Goal: Submit feedback/report problem: Submit feedback/report problem

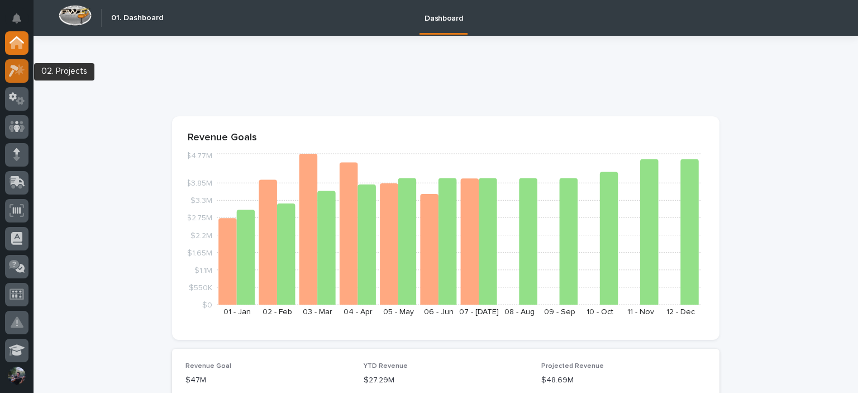
click at [16, 61] on div at bounding box center [16, 70] width 23 height 23
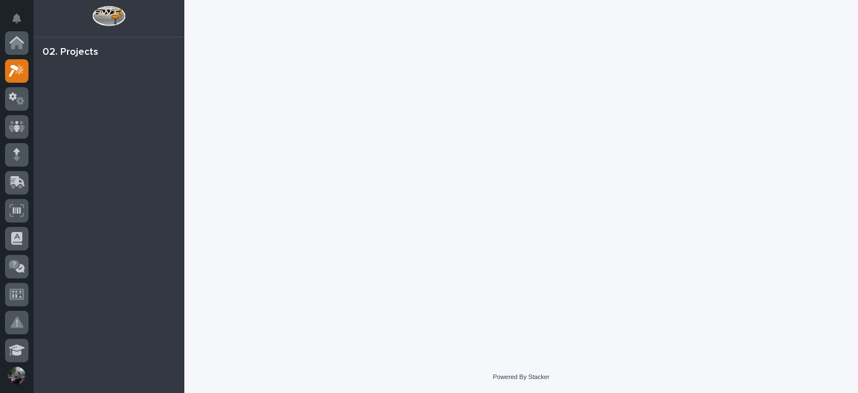
scroll to position [28, 0]
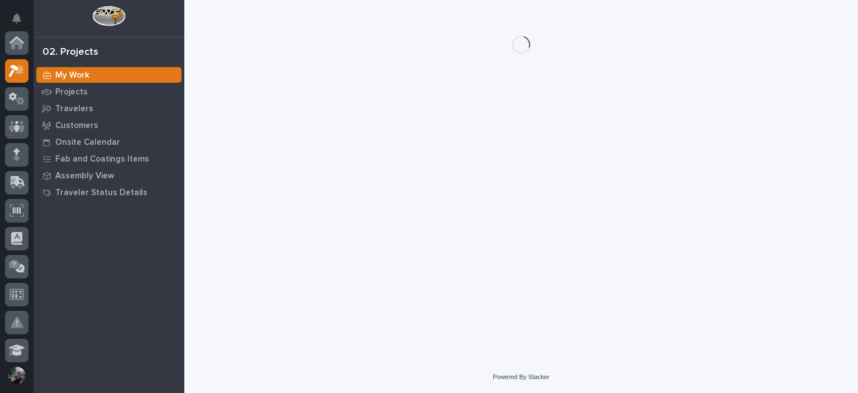
scroll to position [28, 0]
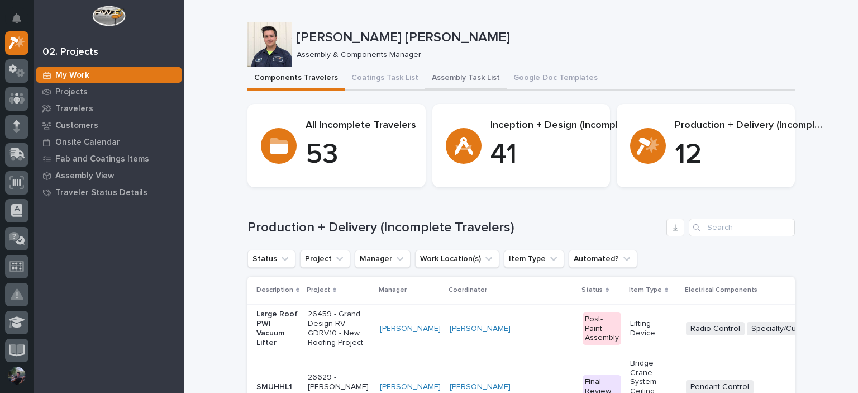
click at [447, 84] on button "Assembly Task List" at bounding box center [466, 78] width 82 height 23
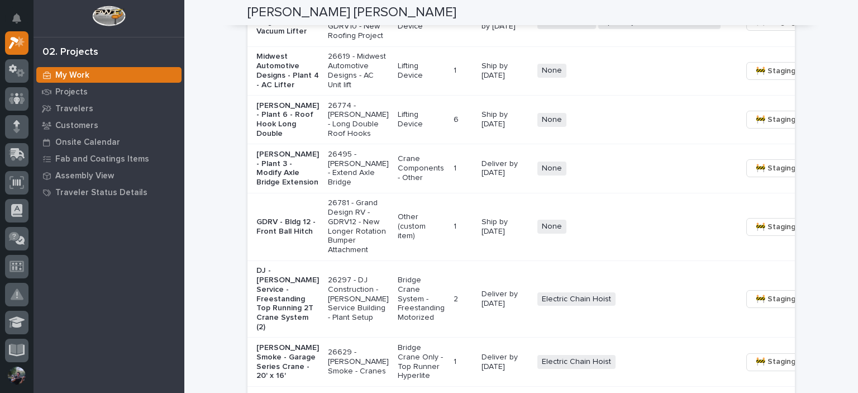
scroll to position [930, 0]
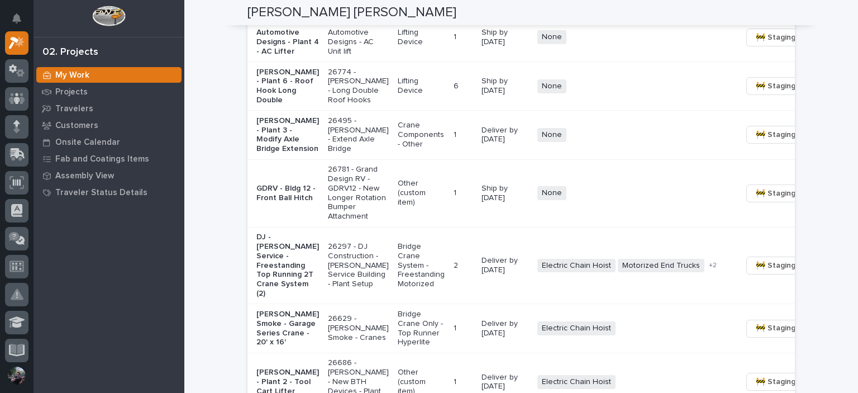
click at [289, 154] on p "[PERSON_NAME] - Plant 3 - Modify Axle Bridge Extension" at bounding box center [287, 134] width 63 height 37
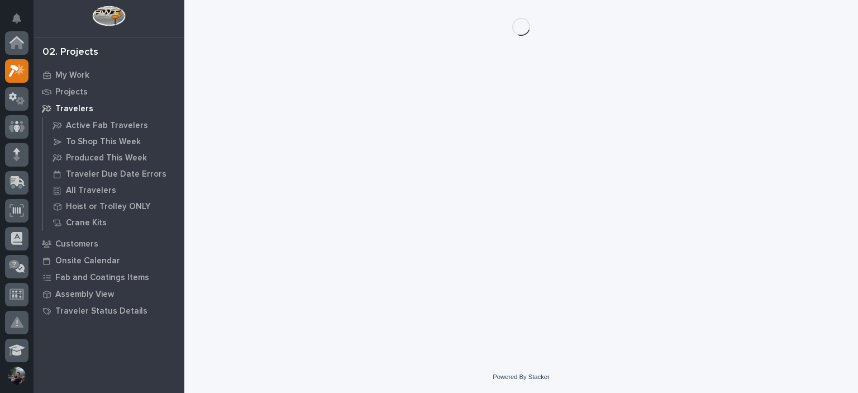
scroll to position [28, 0]
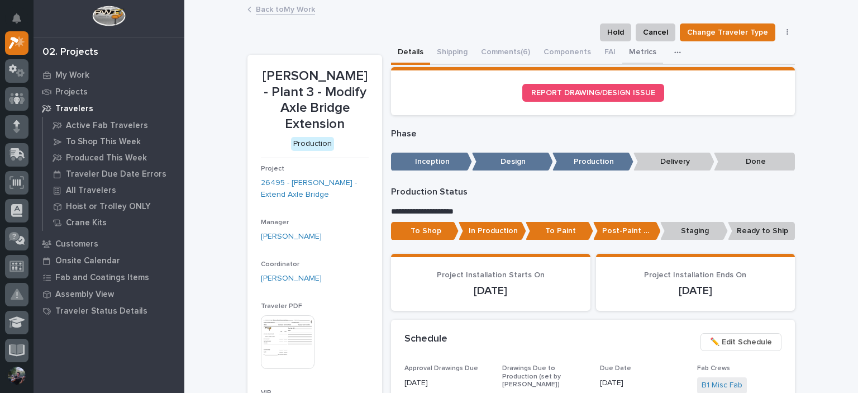
click at [622, 50] on button "Metrics" at bounding box center [642, 52] width 41 height 23
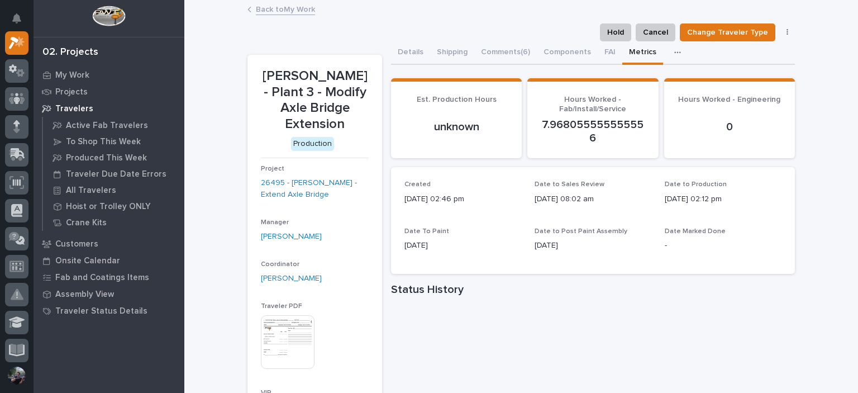
click at [269, 9] on link "Back to My Work" at bounding box center [285, 8] width 59 height 13
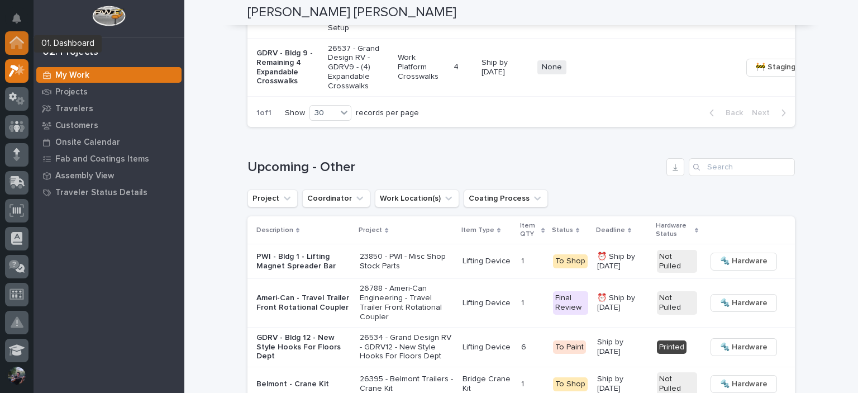
click at [17, 52] on div at bounding box center [16, 42] width 23 height 23
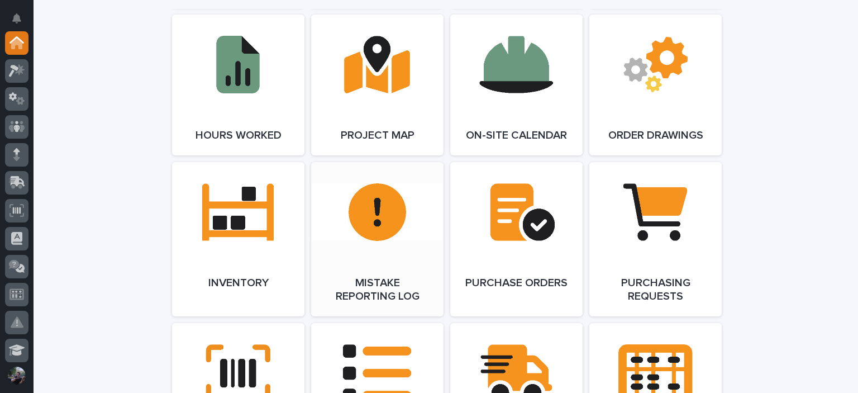
scroll to position [1154, 0]
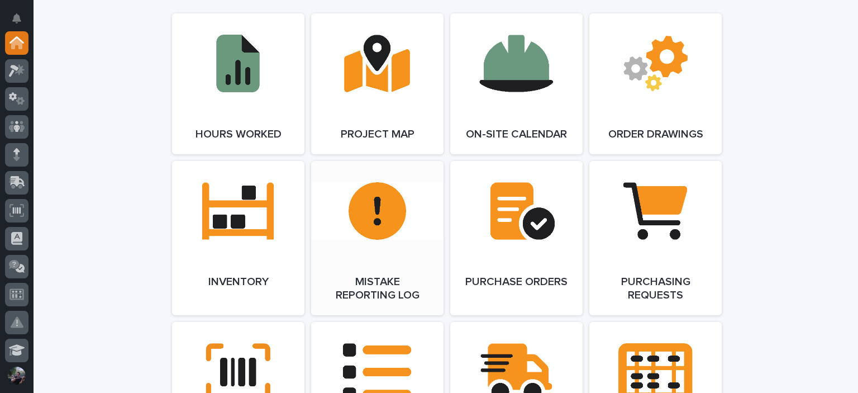
click at [395, 206] on link "Open Link" at bounding box center [377, 238] width 132 height 154
click at [11, 208] on icon at bounding box center [16, 210] width 15 height 13
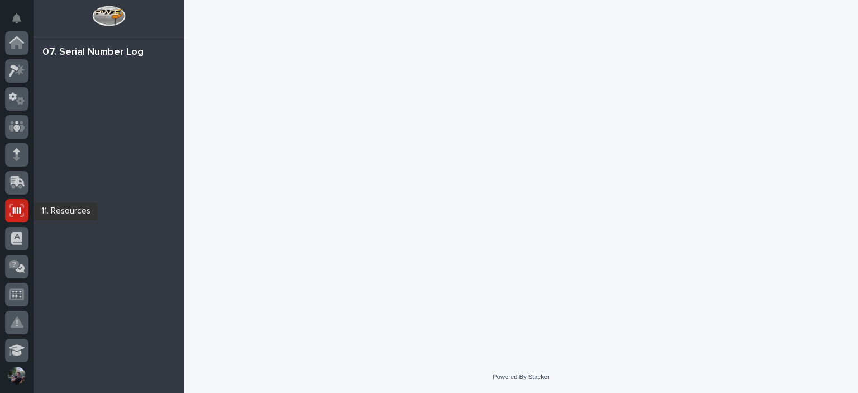
scroll to position [168, 0]
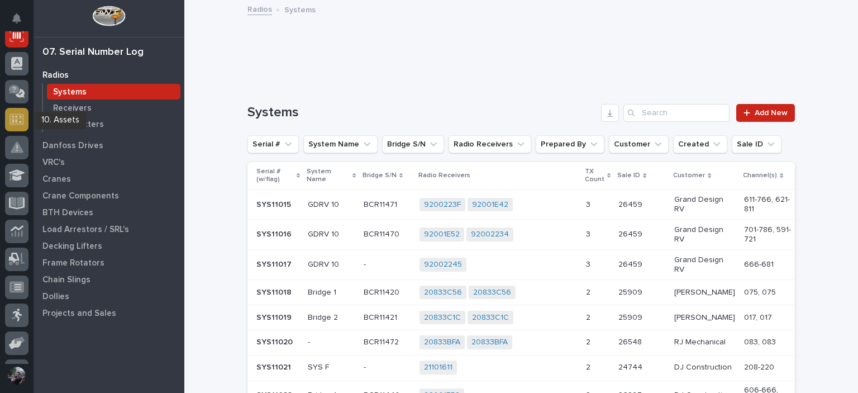
scroll to position [186, 0]
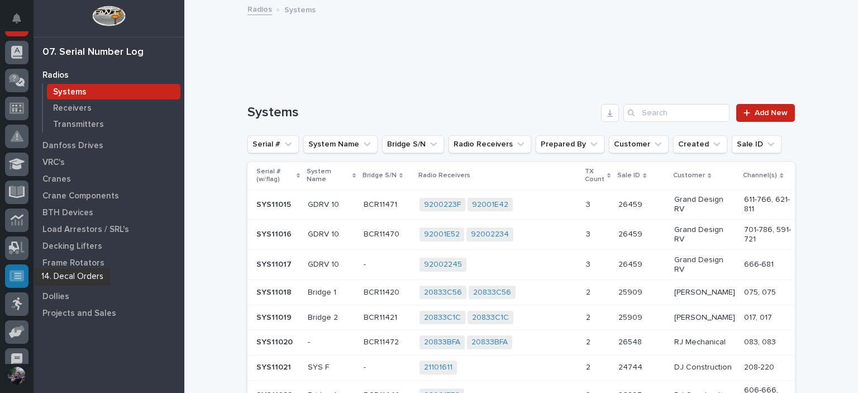
click at [11, 276] on icon at bounding box center [16, 275] width 15 height 11
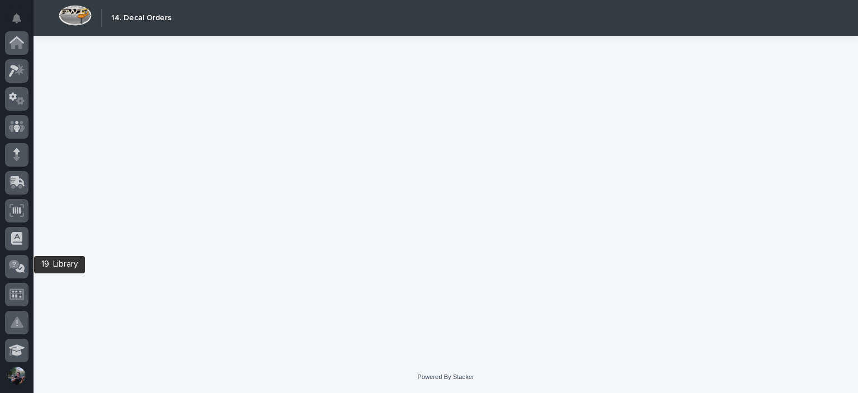
scroll to position [281, 0]
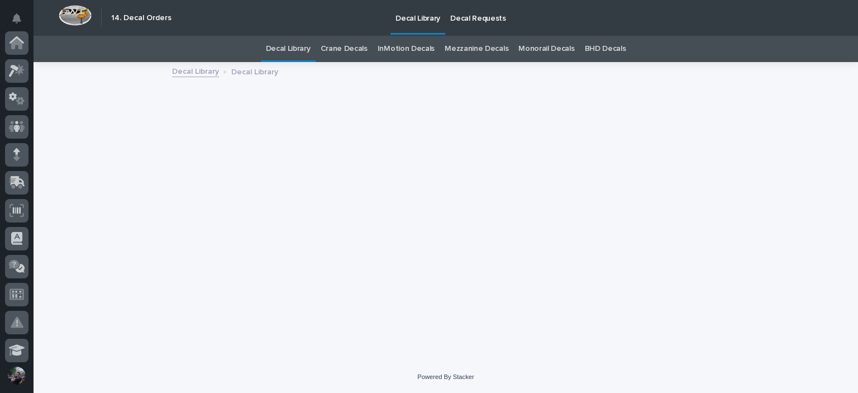
scroll to position [281, 0]
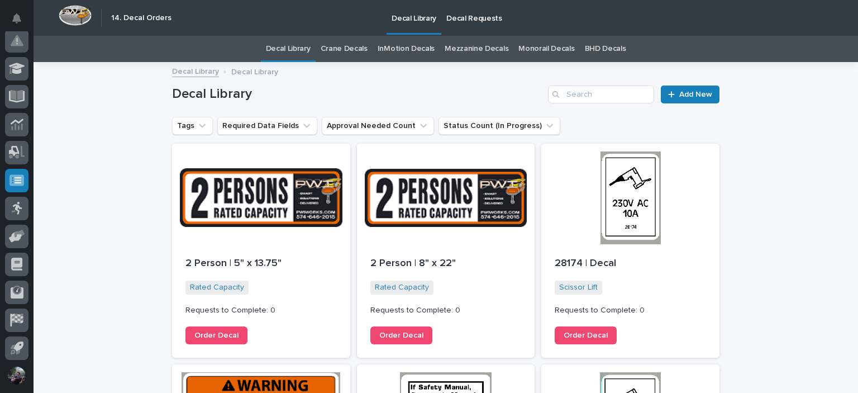
click at [490, 6] on p "Decal Requests" at bounding box center [474, 11] width 56 height 23
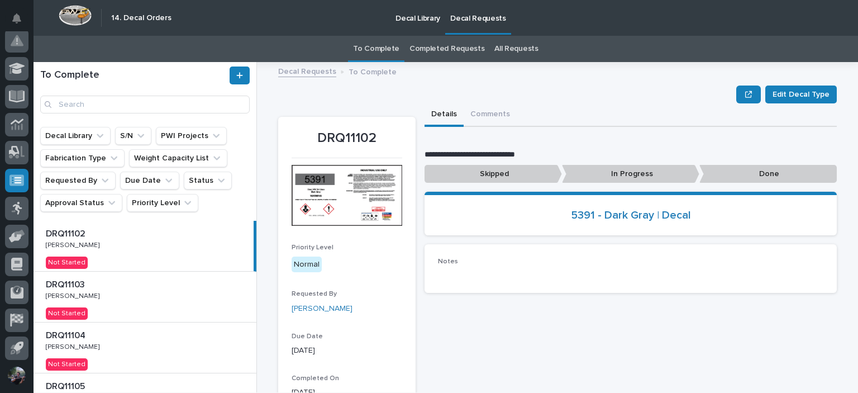
click at [431, 46] on link "Completed Requests" at bounding box center [446, 49] width 75 height 26
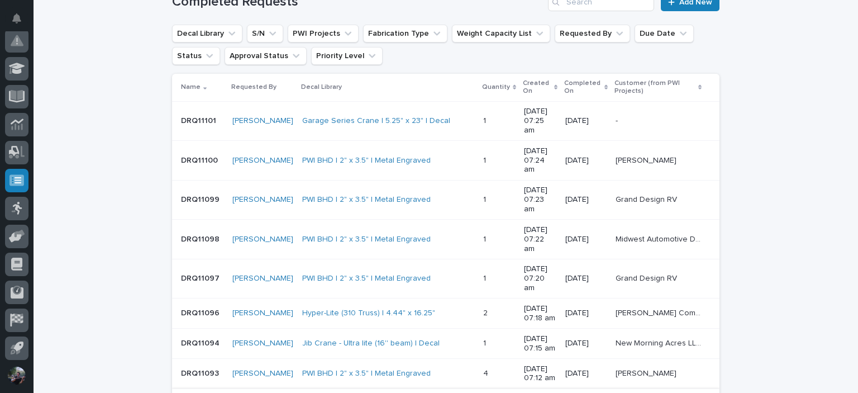
scroll to position [74, 0]
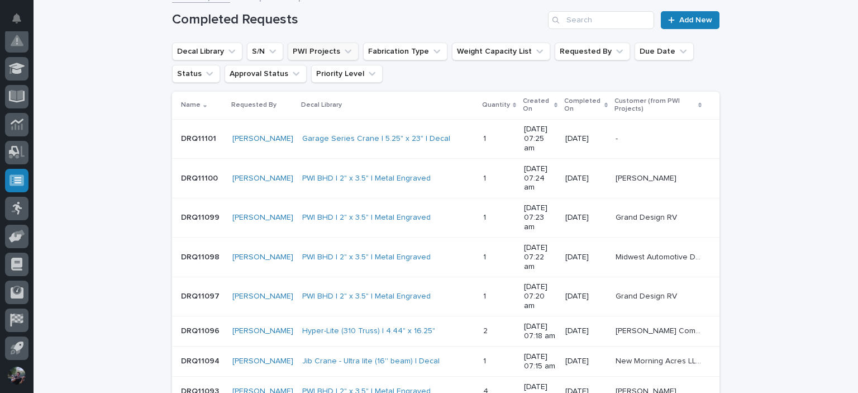
click at [316, 53] on button "PWI Projects" at bounding box center [323, 51] width 71 height 18
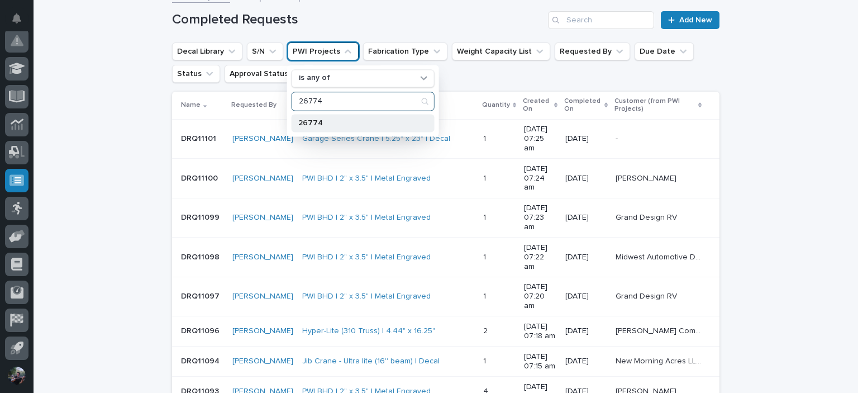
type input "26774"
click at [314, 118] on div "26774" at bounding box center [363, 123] width 143 height 18
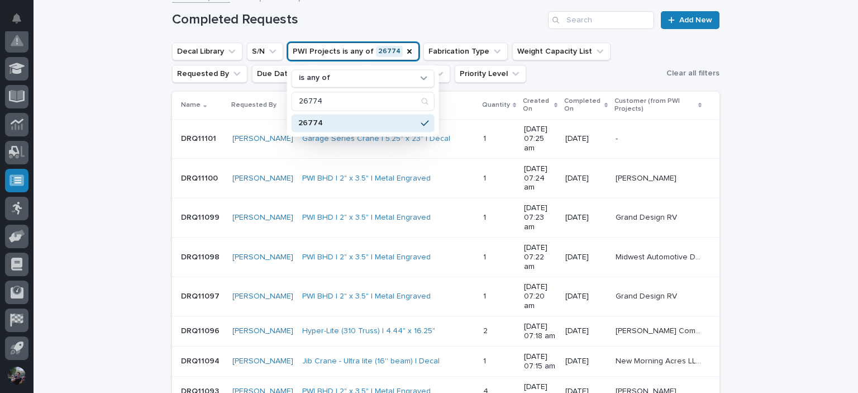
scroll to position [8, 0]
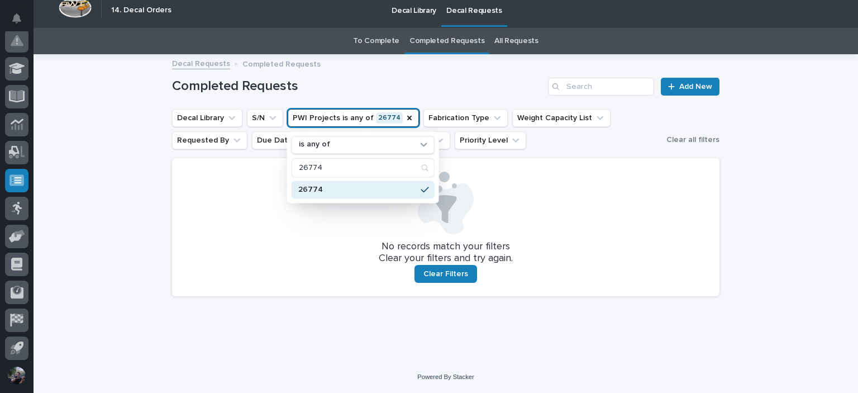
click at [101, 126] on div "Loading... Saving… Loading... Saving… Completed Requests Add New Decal Library …" at bounding box center [446, 208] width 824 height 306
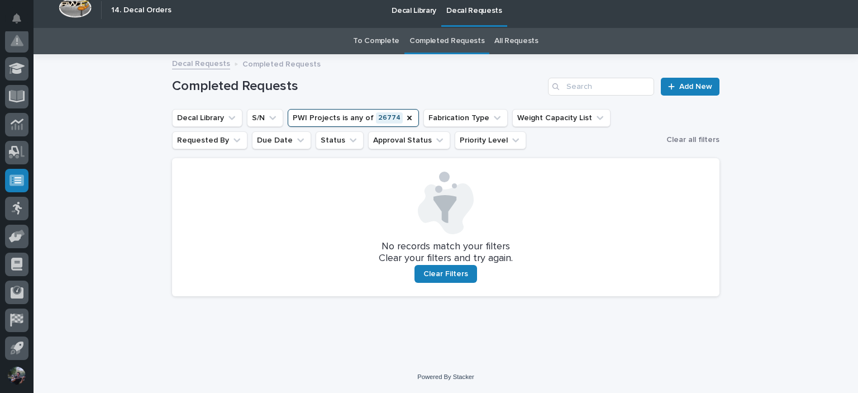
click at [503, 40] on link "All Requests" at bounding box center [516, 41] width 44 height 26
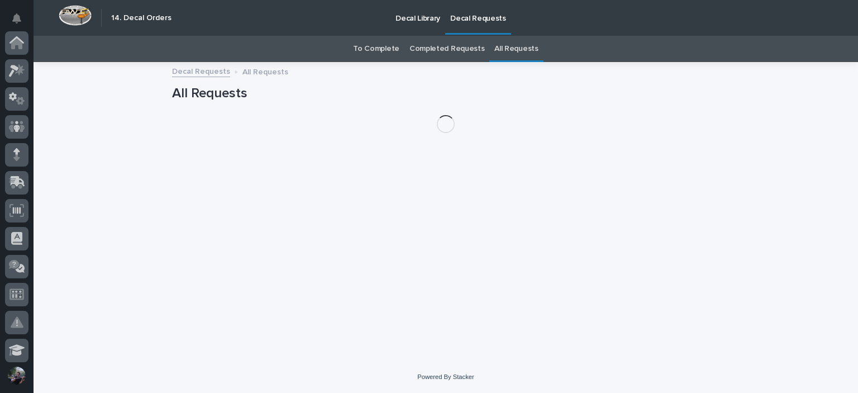
scroll to position [281, 0]
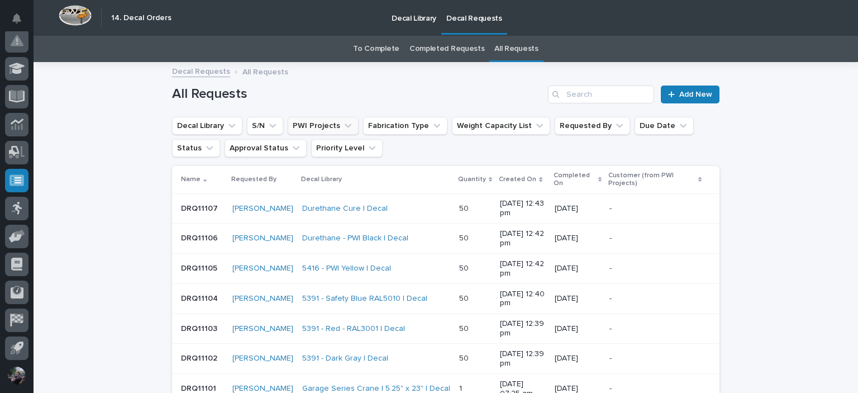
click at [319, 127] on button "PWI Projects" at bounding box center [323, 126] width 71 height 18
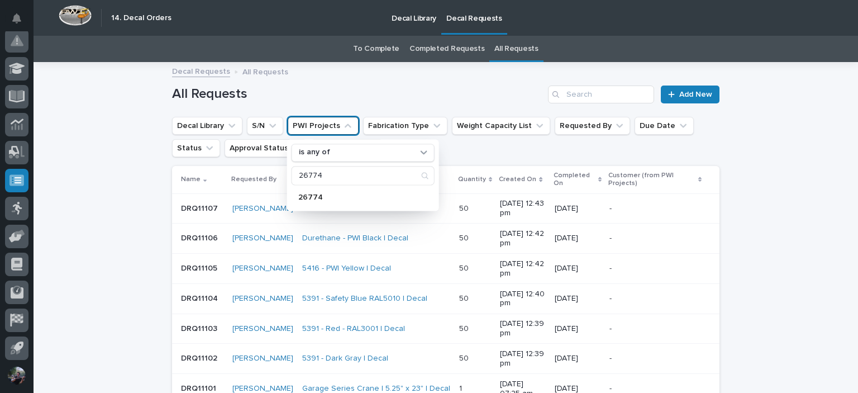
type input "26774"
click at [319, 188] on div "26774" at bounding box center [363, 197] width 143 height 18
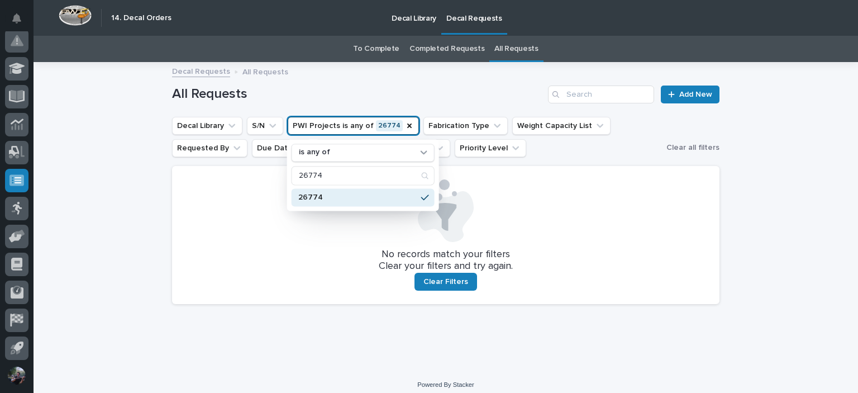
click at [113, 170] on div "Loading... Saving… Loading... Saving… All Requests Add New Decal Library S/N PW…" at bounding box center [446, 216] width 824 height 306
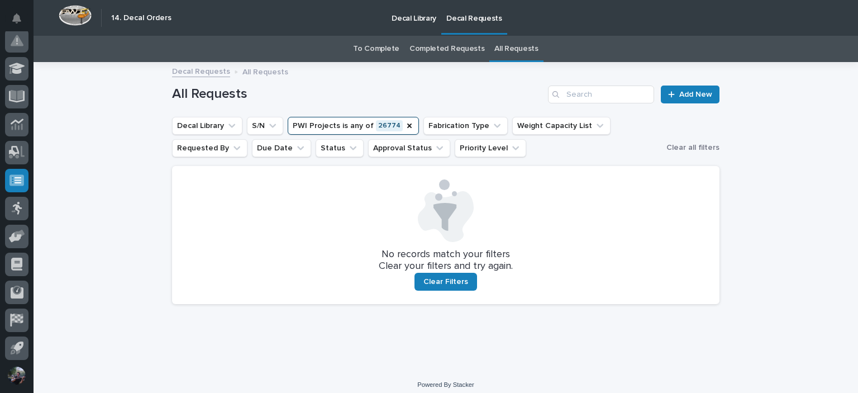
click at [353, 127] on button "PWI Projects is any of 26774" at bounding box center [353, 126] width 131 height 18
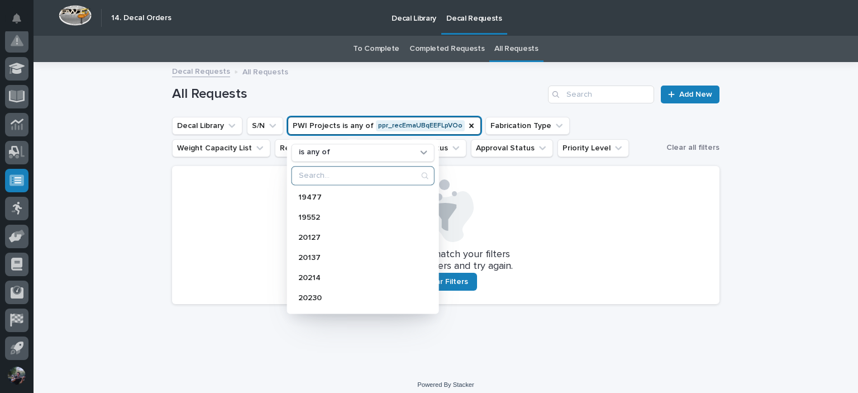
click at [349, 176] on input "Search" at bounding box center [363, 175] width 142 height 18
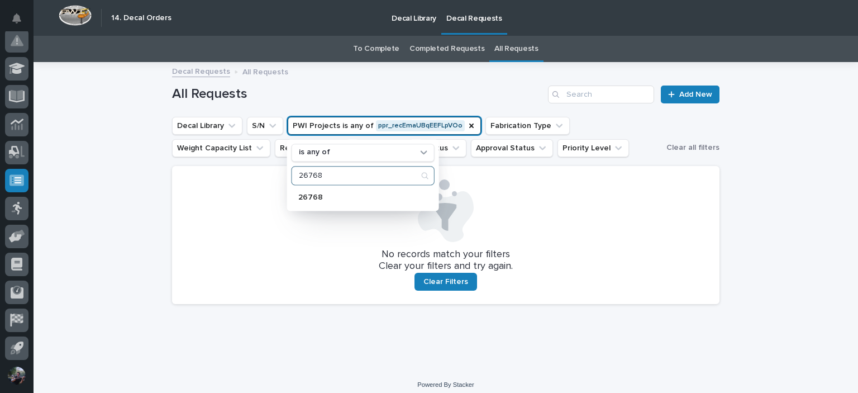
type input "26768"
click at [346, 190] on div "26768" at bounding box center [363, 197] width 143 height 18
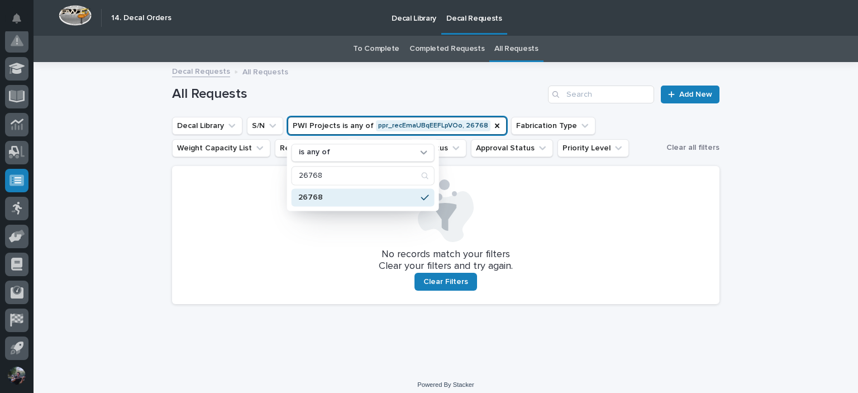
click at [97, 189] on div "Loading... Saving… Loading... Saving… All Requests Add New Decal Library S/N PW…" at bounding box center [446, 216] width 824 height 306
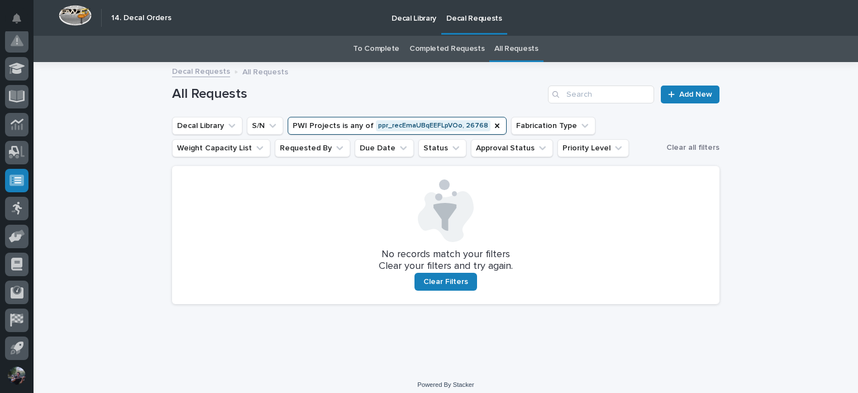
click at [412, 126] on button "PWI Projects is any of ppr_recEmaUBqEEFLpVOo, 26768" at bounding box center [397, 126] width 219 height 18
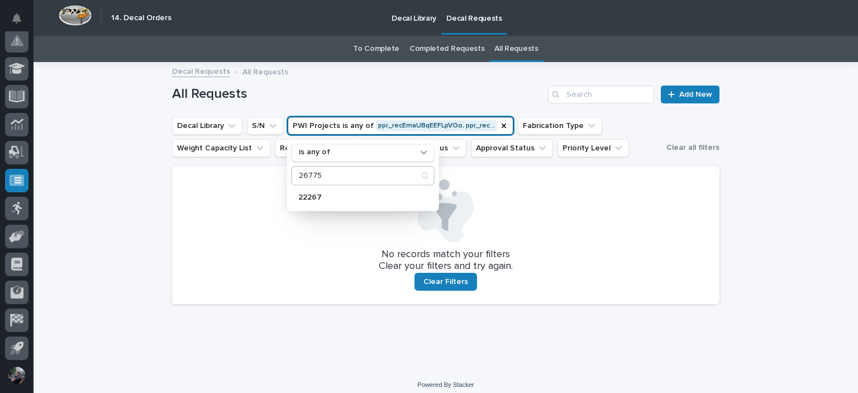
type input "26775"
click at [350, 192] on div "26775" at bounding box center [363, 197] width 143 height 18
click at [266, 217] on div at bounding box center [445, 210] width 521 height 63
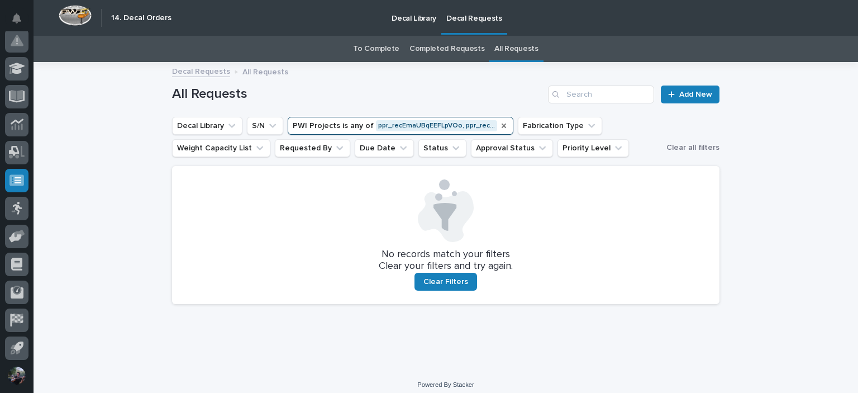
click at [499, 131] on div "PWI Projects" at bounding box center [503, 125] width 9 height 11
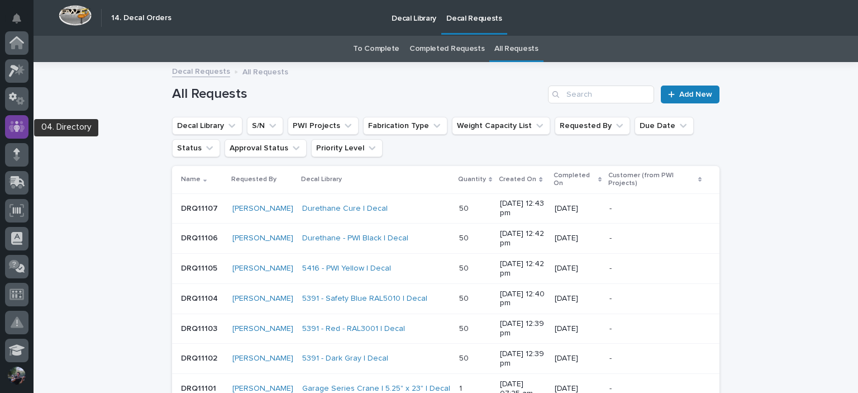
click at [6, 132] on link at bounding box center [16, 126] width 23 height 23
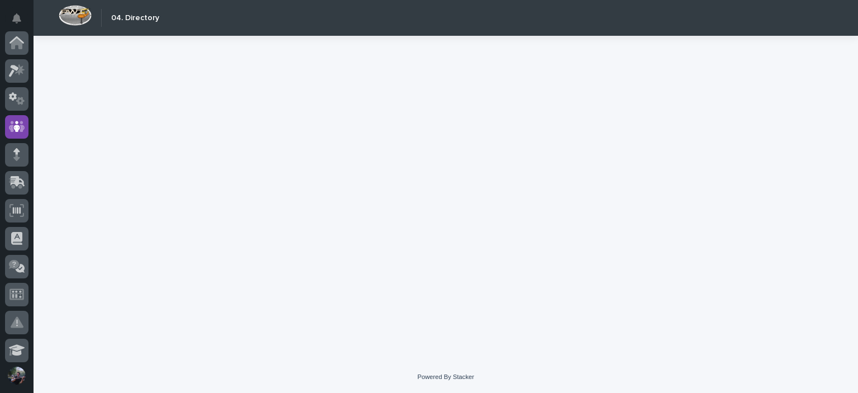
scroll to position [84, 0]
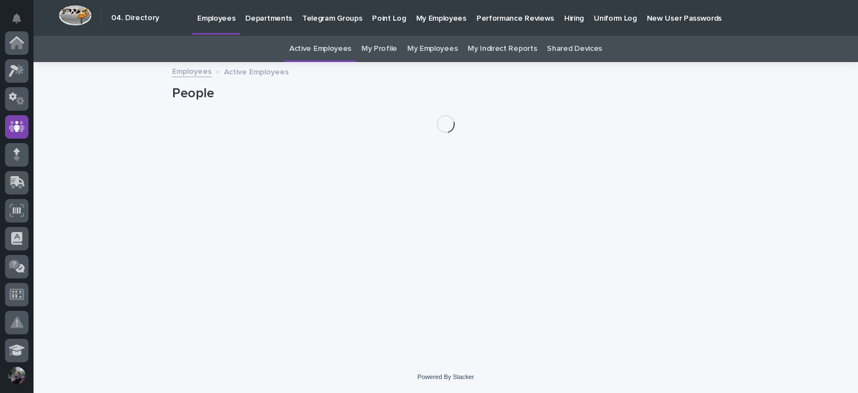
scroll to position [84, 0]
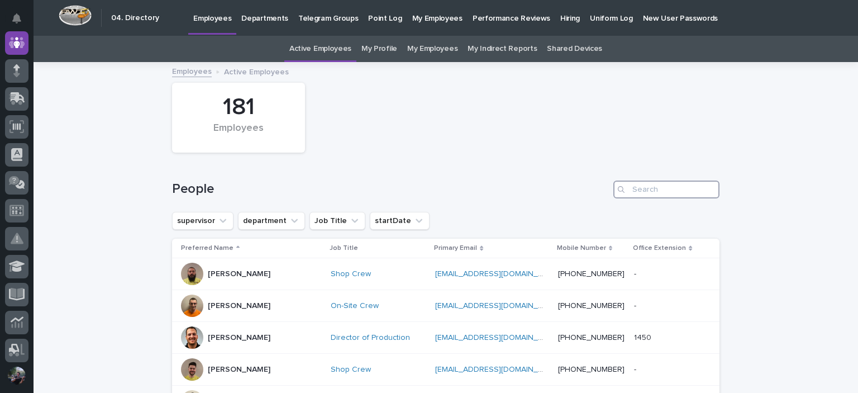
click at [652, 188] on input "Search" at bounding box center [666, 189] width 106 height 18
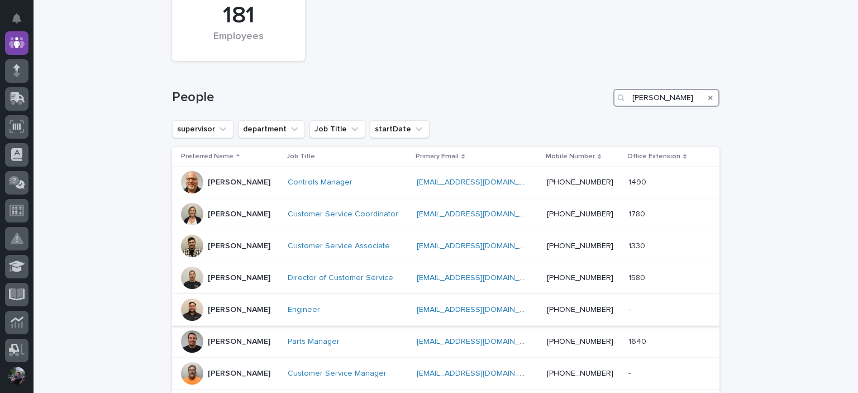
scroll to position [112, 0]
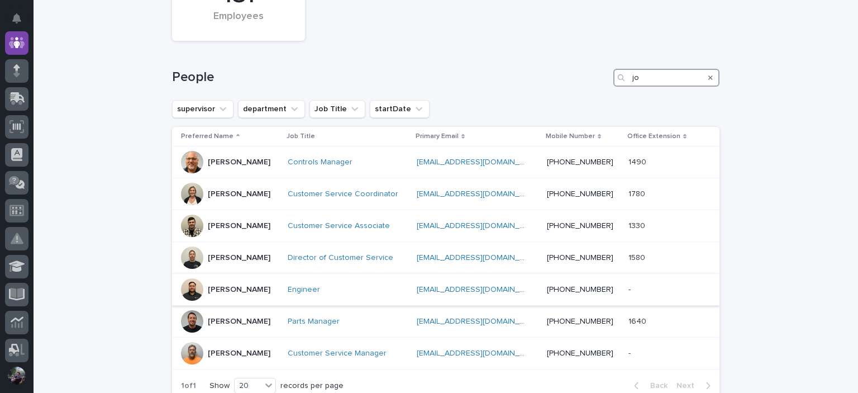
type input "j"
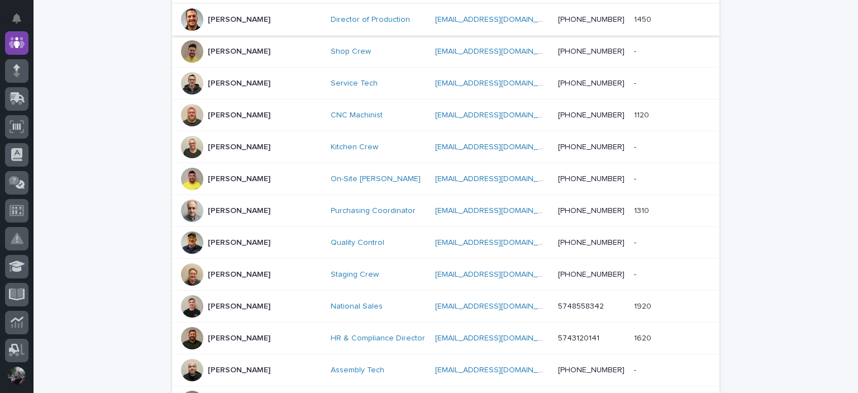
scroll to position [20, 0]
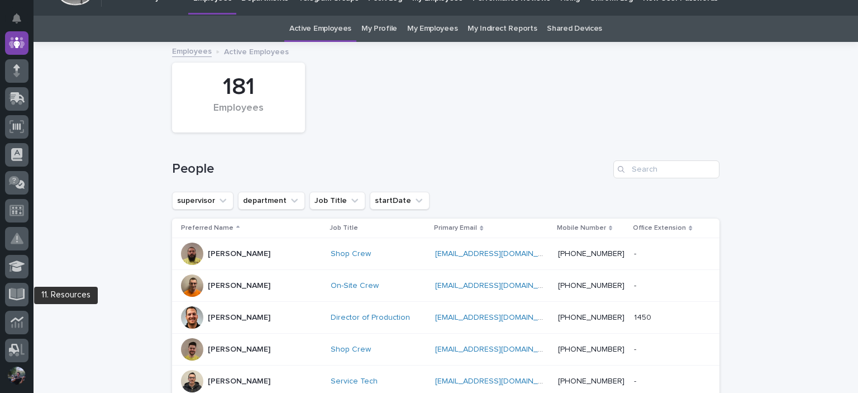
click at [17, 310] on div at bounding box center [16, 297] width 23 height 28
click at [17, 294] on icon at bounding box center [17, 293] width 13 height 11
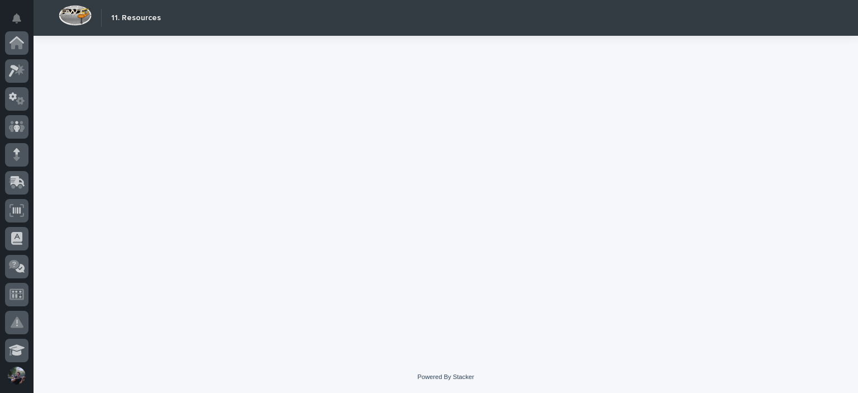
scroll to position [281, 0]
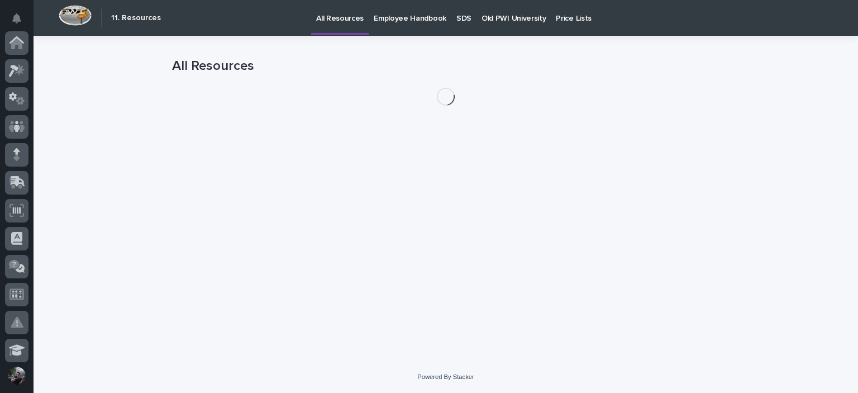
scroll to position [281, 0]
click at [526, 28] on link "Old PWI University" at bounding box center [513, 17] width 74 height 35
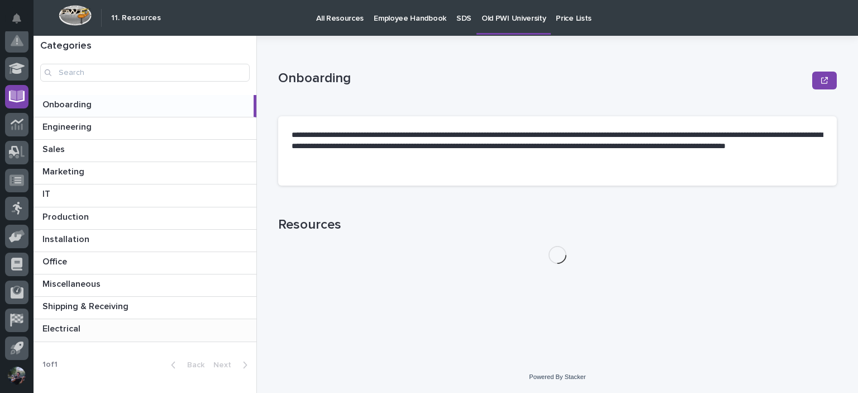
click at [159, 329] on p at bounding box center [146, 328] width 209 height 11
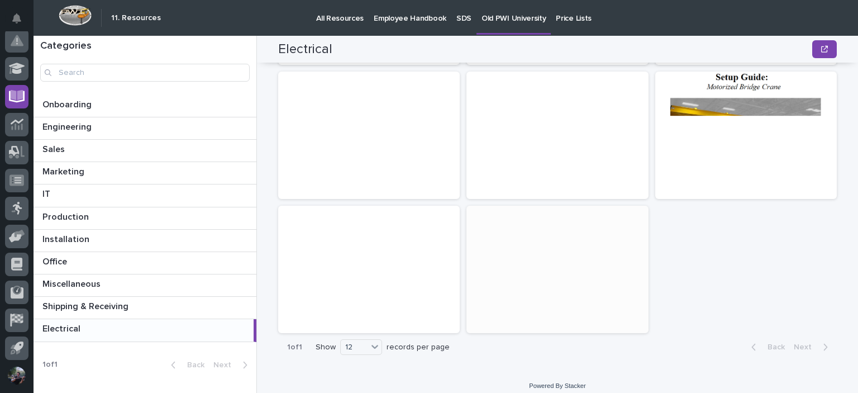
scroll to position [402, 0]
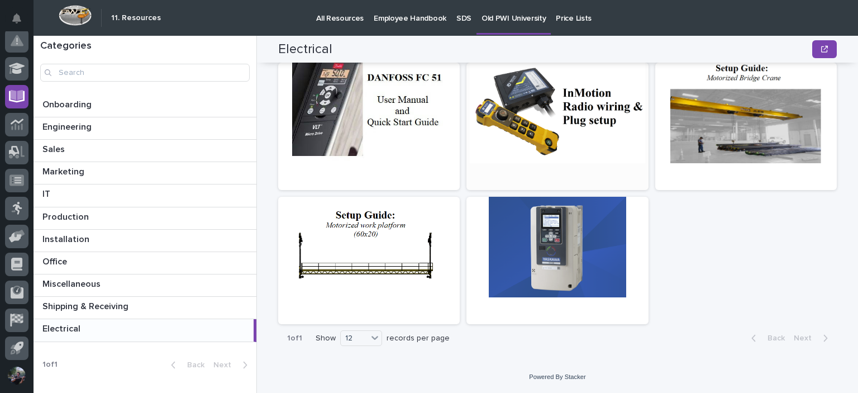
click at [569, 120] on div at bounding box center [557, 113] width 182 height 101
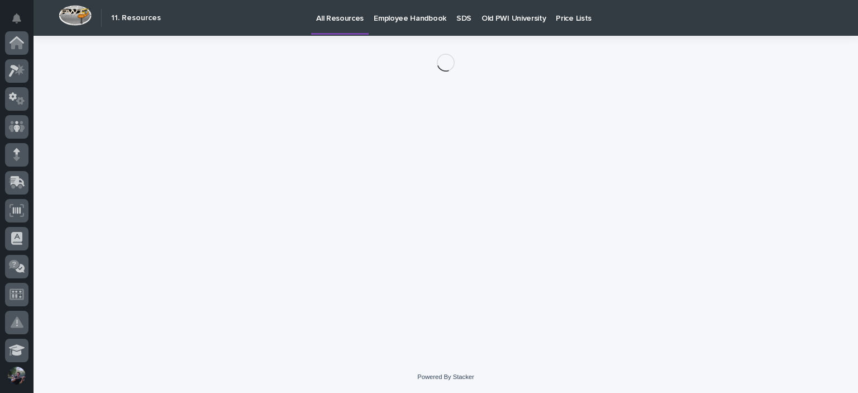
scroll to position [281, 0]
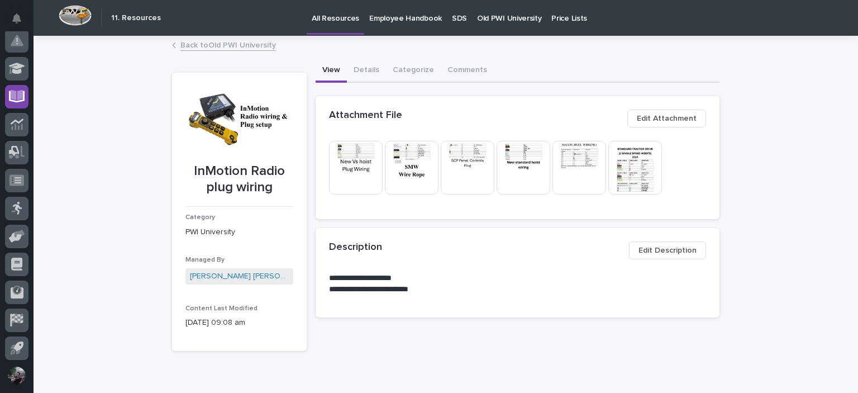
click at [299, 392] on div "**********" at bounding box center [446, 222] width 824 height 370
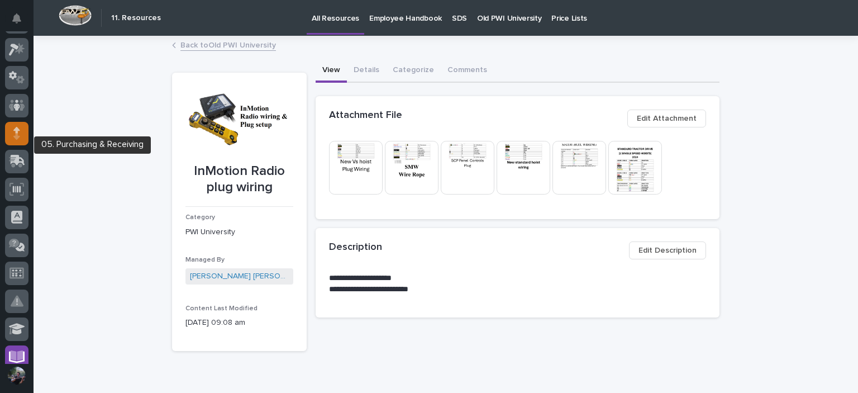
scroll to position [0, 0]
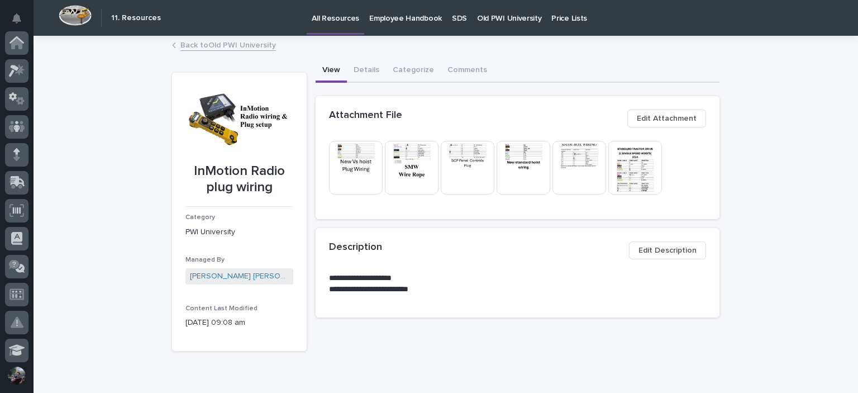
click at [37, 50] on div "Back to Old PWI University" at bounding box center [446, 46] width 824 height 16
click at [27, 44] on div at bounding box center [16, 42] width 23 height 23
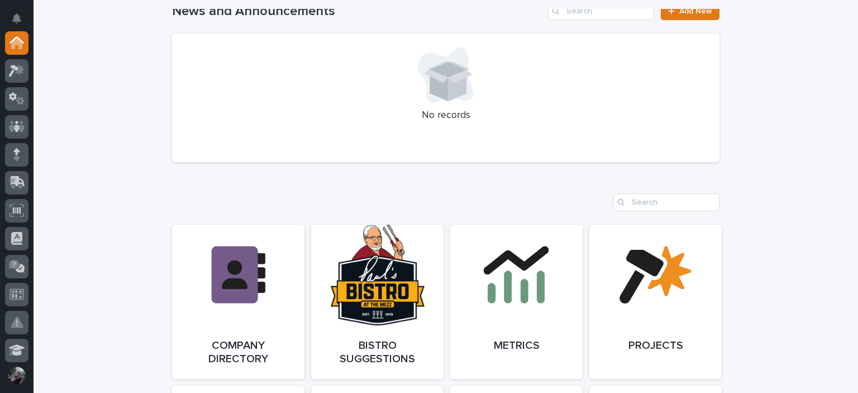
scroll to position [968, 0]
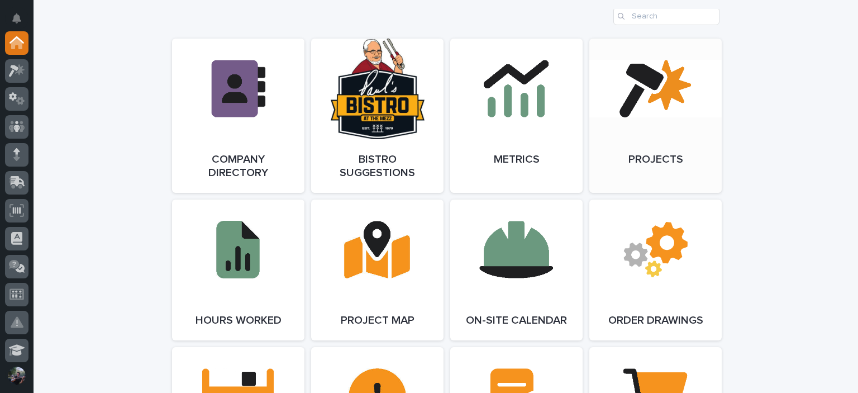
click at [679, 106] on link "Open Link" at bounding box center [655, 116] width 132 height 154
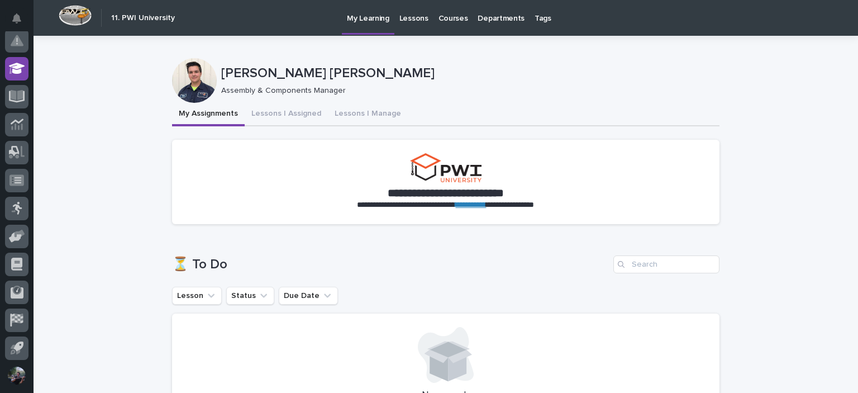
click at [417, 16] on p "Lessons" at bounding box center [413, 11] width 29 height 23
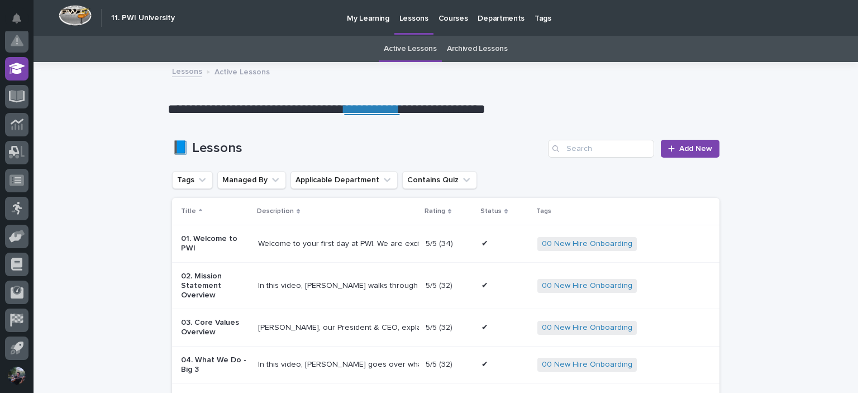
click at [457, 48] on link "Archived Lessons" at bounding box center [477, 49] width 61 height 26
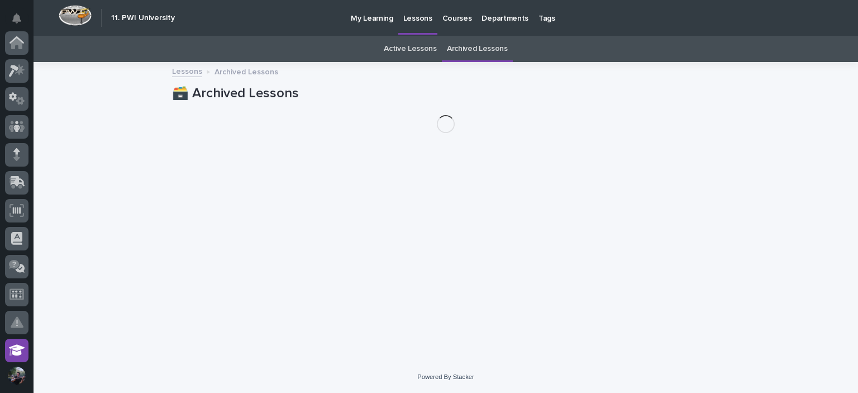
scroll to position [281, 0]
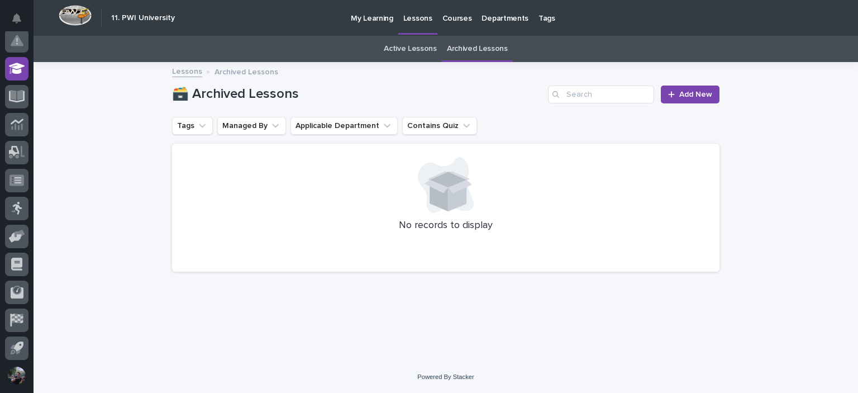
click at [450, 23] on p "Courses" at bounding box center [457, 11] width 30 height 23
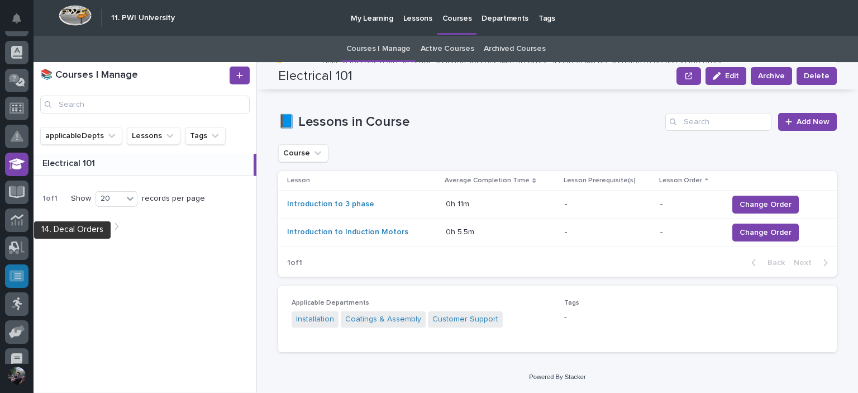
scroll to position [281, 0]
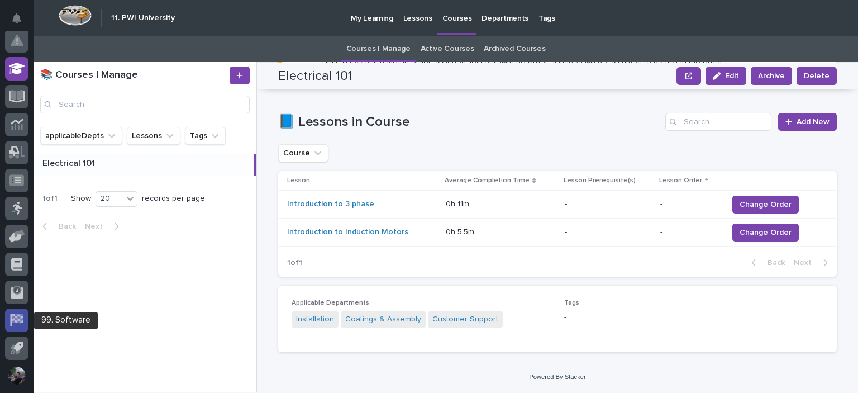
click at [13, 311] on div at bounding box center [16, 319] width 23 height 23
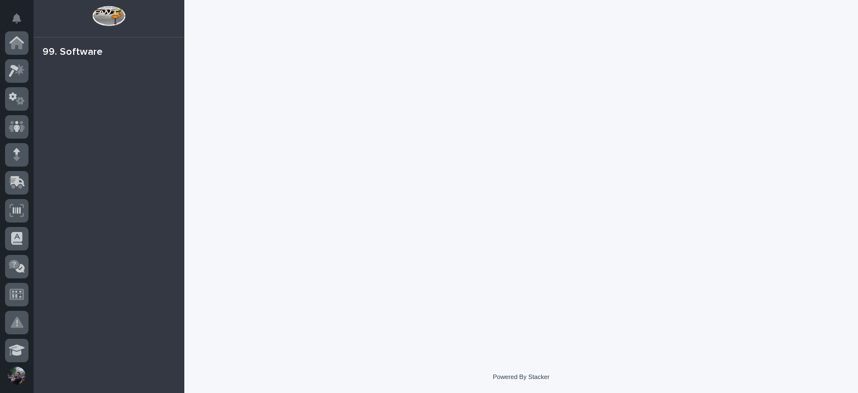
scroll to position [281, 0]
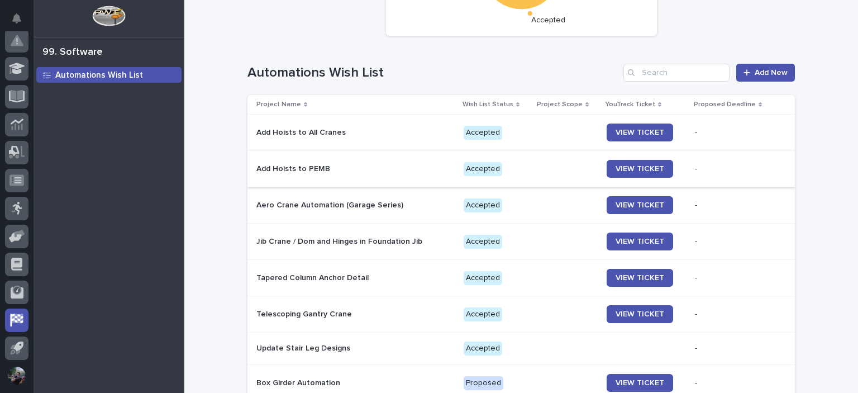
scroll to position [149, 0]
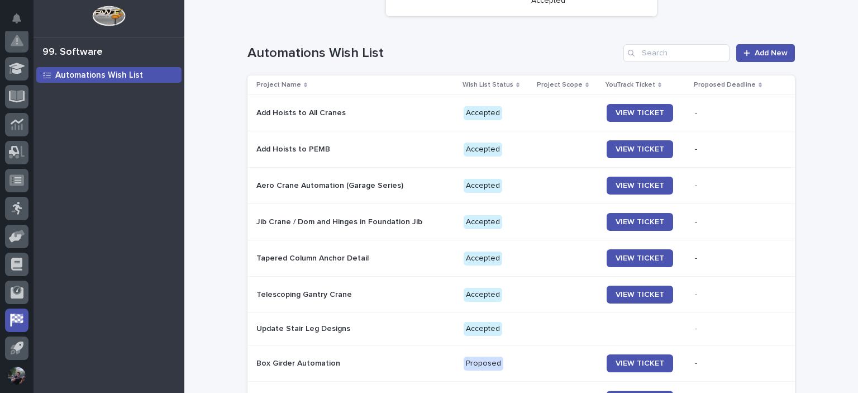
click at [326, 113] on p "Add Hoists to All Cranes" at bounding box center [353, 112] width 195 height 9
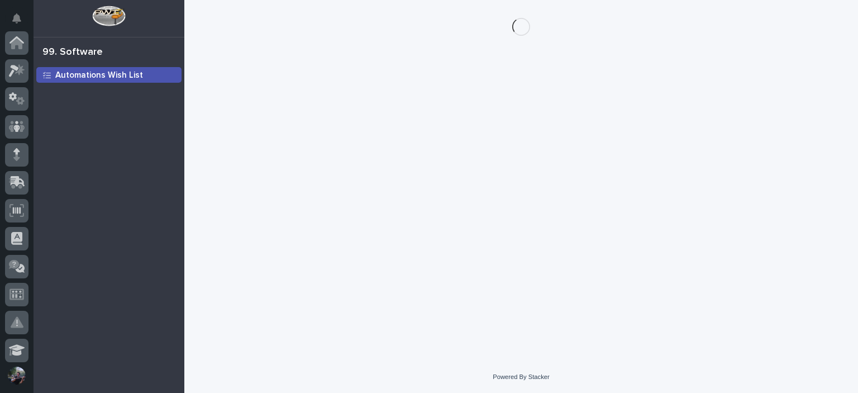
scroll to position [281, 0]
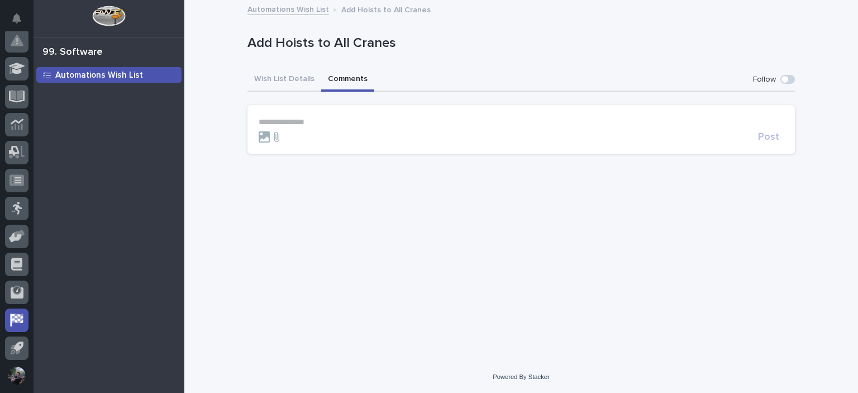
click at [347, 76] on button "Comments" at bounding box center [347, 79] width 53 height 23
click at [292, 87] on button "Wish List Details" at bounding box center [284, 79] width 74 height 23
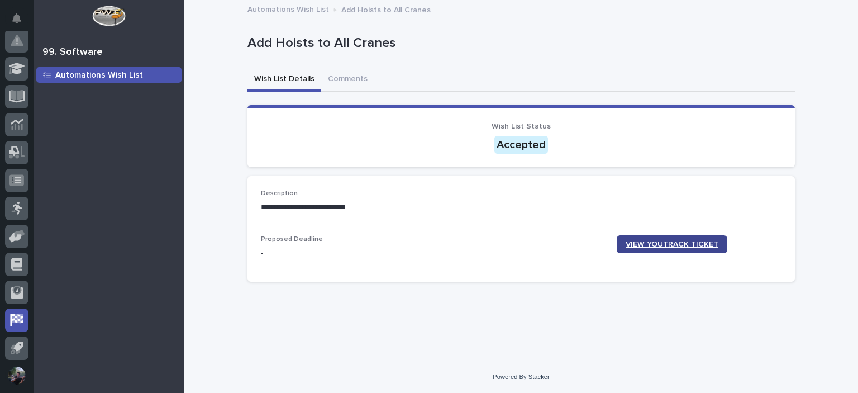
click at [681, 243] on span "VIEW YOUTRACK TICKET" at bounding box center [672, 244] width 93 height 8
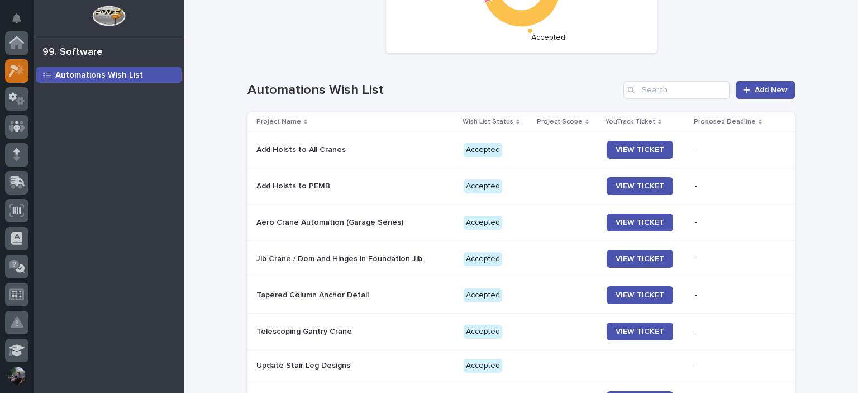
click at [9, 73] on icon at bounding box center [17, 70] width 16 height 13
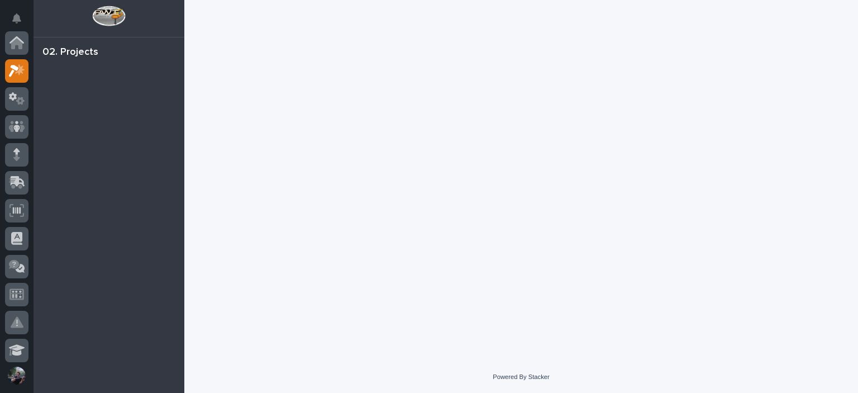
scroll to position [28, 0]
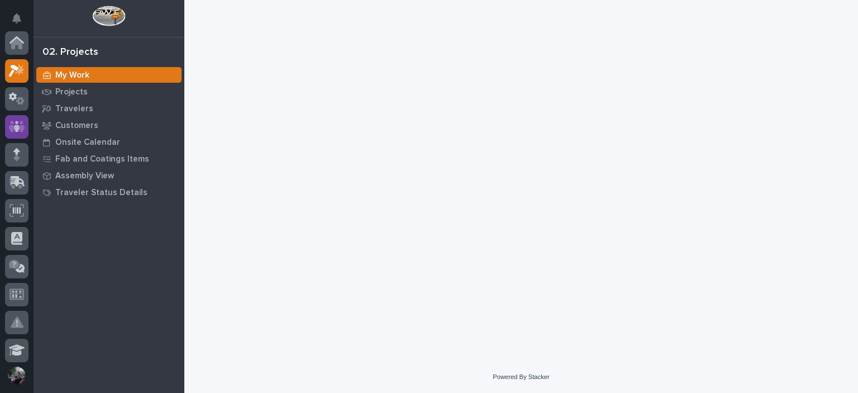
scroll to position [28, 0]
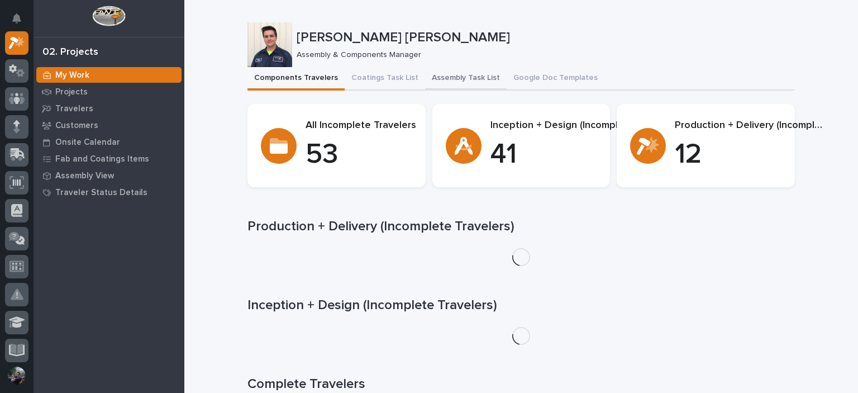
click at [457, 75] on button "Assembly Task List" at bounding box center [466, 78] width 82 height 23
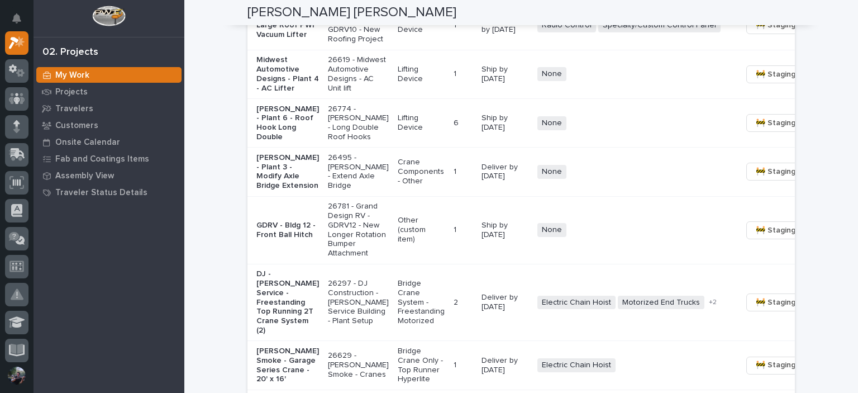
scroll to position [856, 0]
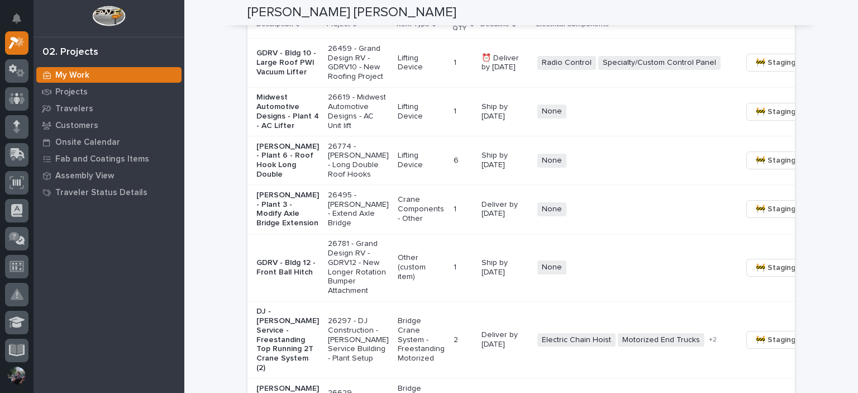
click at [265, 179] on p "Brinkley - Plant 6 - Roof Hook Long Double" at bounding box center [287, 160] width 63 height 37
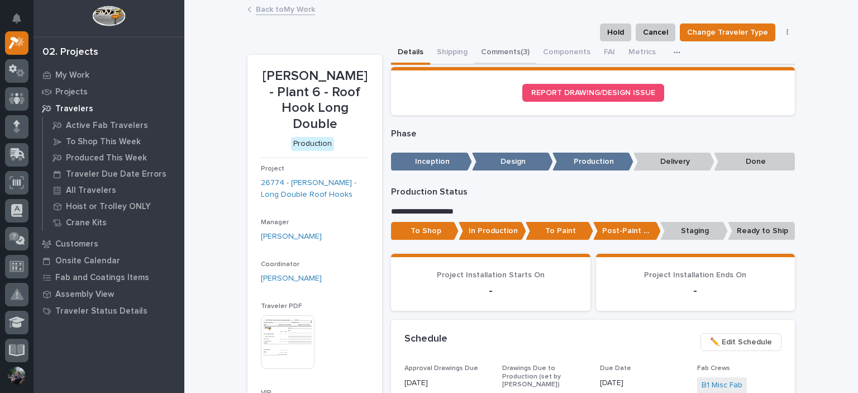
click at [498, 44] on button "Comments (3)" at bounding box center [505, 52] width 62 height 23
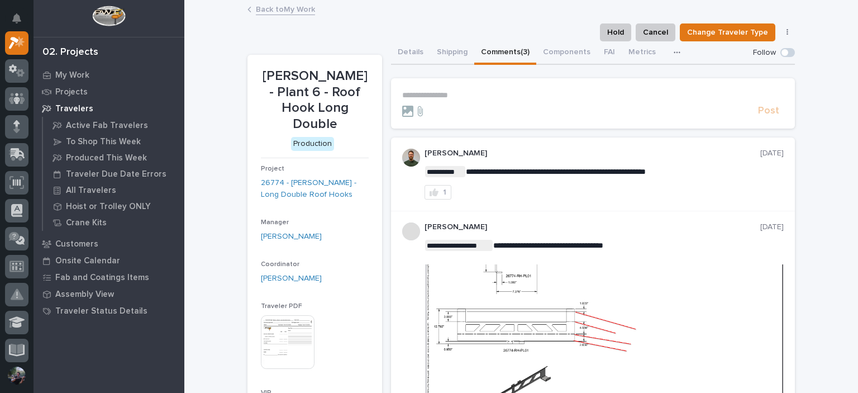
click at [287, 8] on link "Back to My Work" at bounding box center [285, 8] width 59 height 13
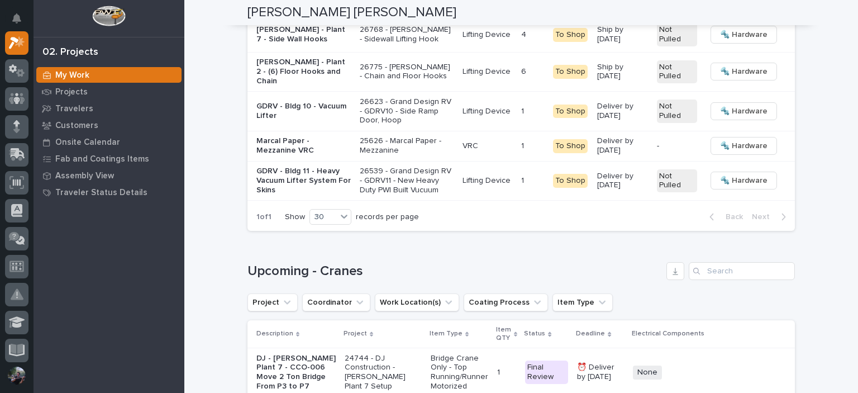
scroll to position [1750, 0]
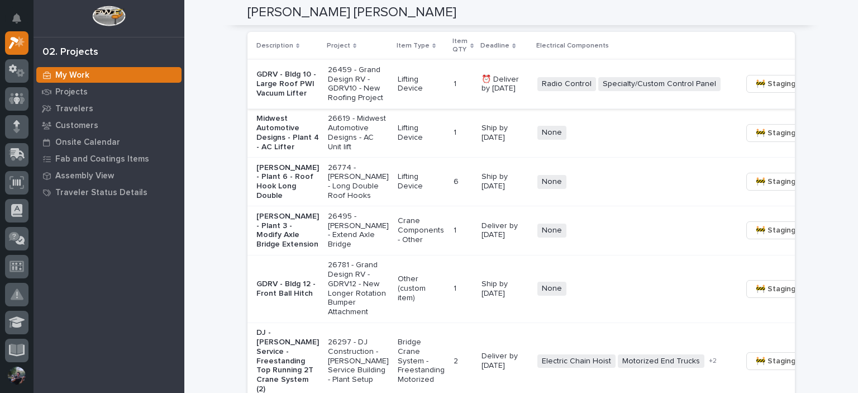
scroll to position [844, 0]
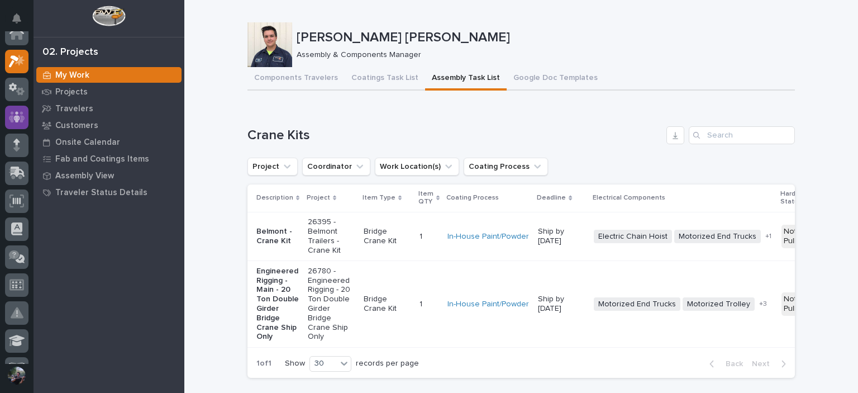
scroll to position [0, 0]
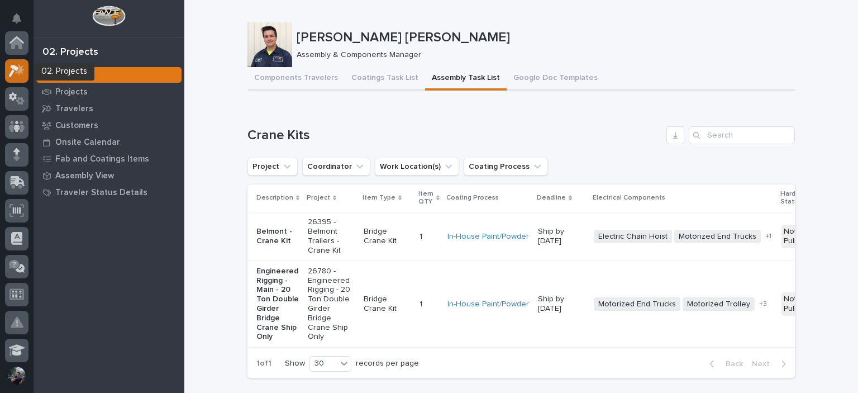
click at [21, 78] on div at bounding box center [16, 70] width 23 height 23
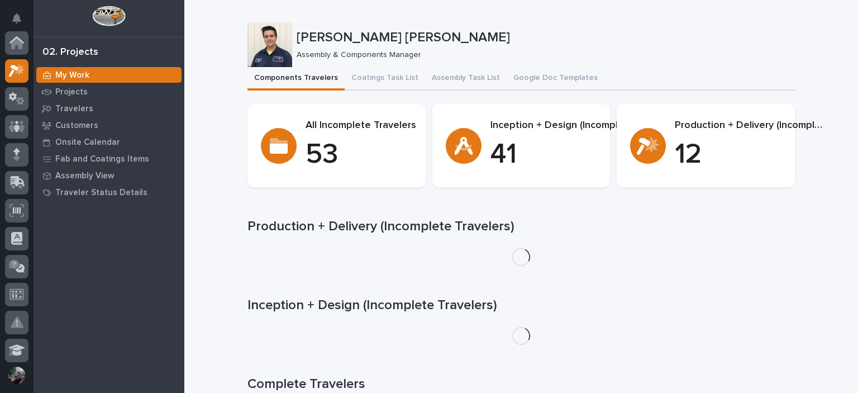
scroll to position [28, 0]
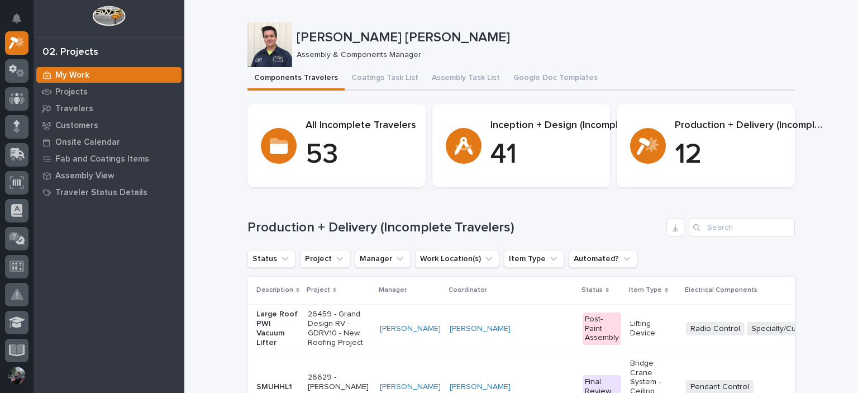
click at [504, 222] on h1 "Production + Delivery (Incomplete Travelers)" at bounding box center [454, 227] width 414 height 16
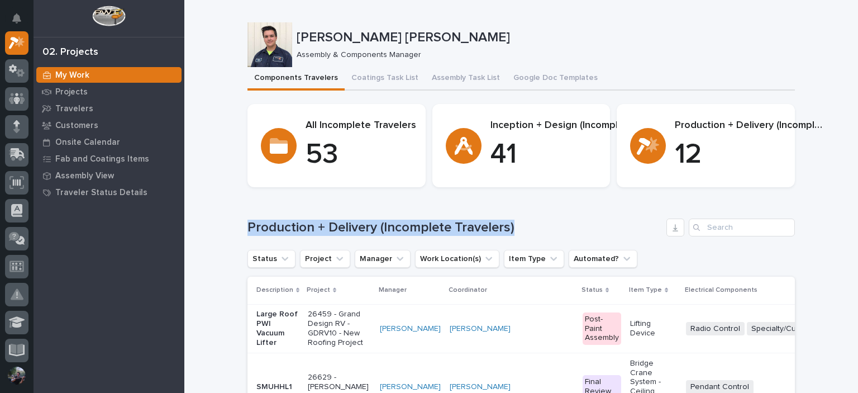
click at [504, 222] on h1 "Production + Delivery (Incomplete Travelers)" at bounding box center [454, 227] width 414 height 16
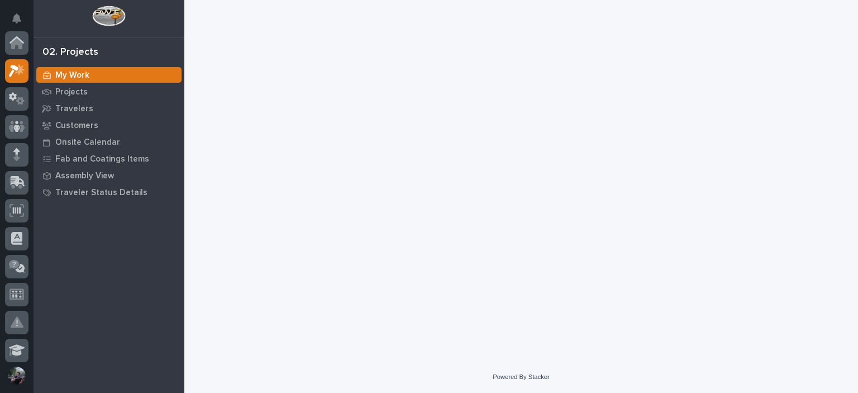
scroll to position [28, 0]
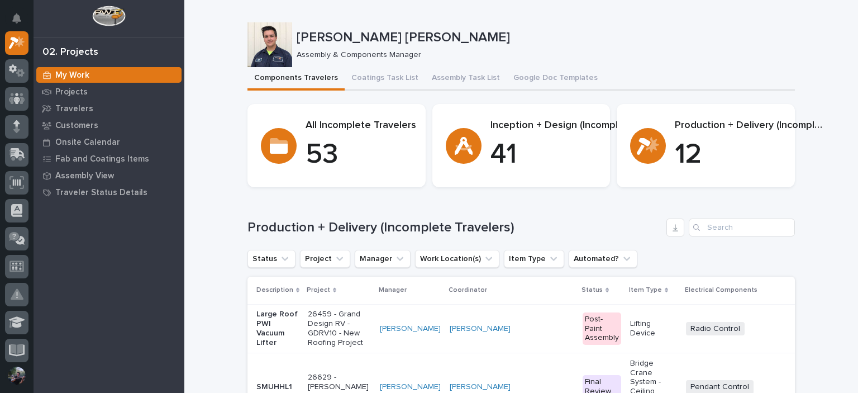
click at [450, 68] on button "Assembly Task List" at bounding box center [466, 78] width 82 height 23
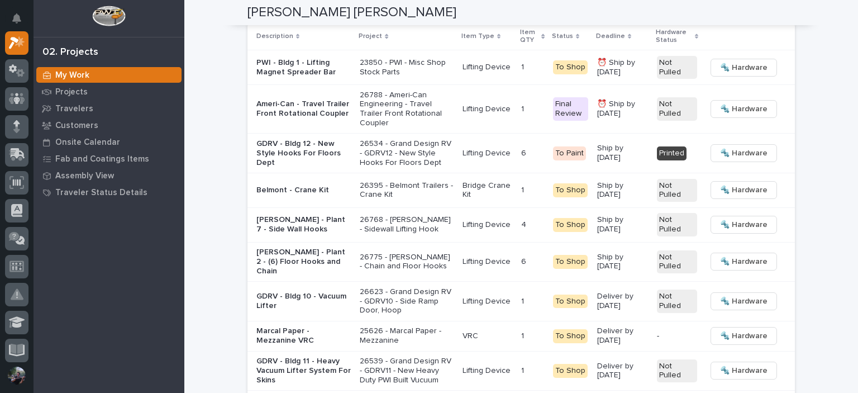
scroll to position [1564, 0]
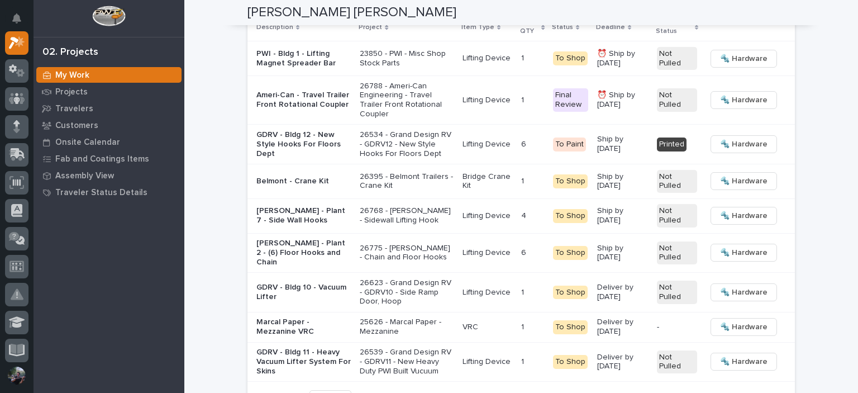
drag, startPoint x: 349, startPoint y: 45, endPoint x: 339, endPoint y: 45, distance: 10.1
drag, startPoint x: 340, startPoint y: 45, endPoint x: 347, endPoint y: 45, distance: 7.8
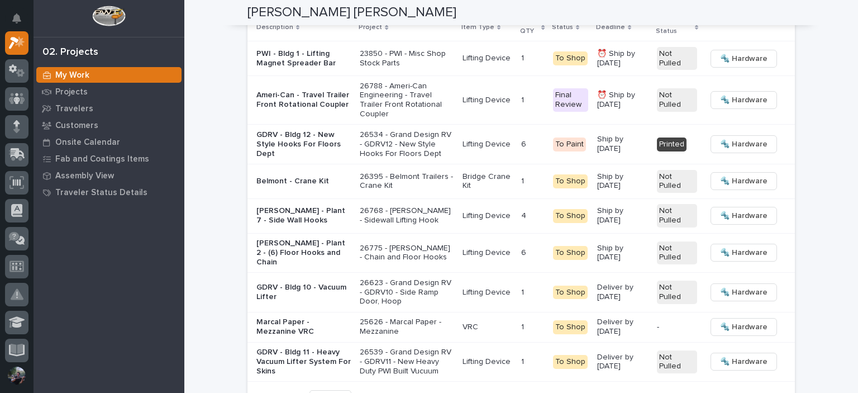
click at [195, 84] on div "Loading... Saving… Loading... Saving… Kyle Dean Miller Kyle Dean Miller Assembl…" at bounding box center [521, 329] width 674 height 3786
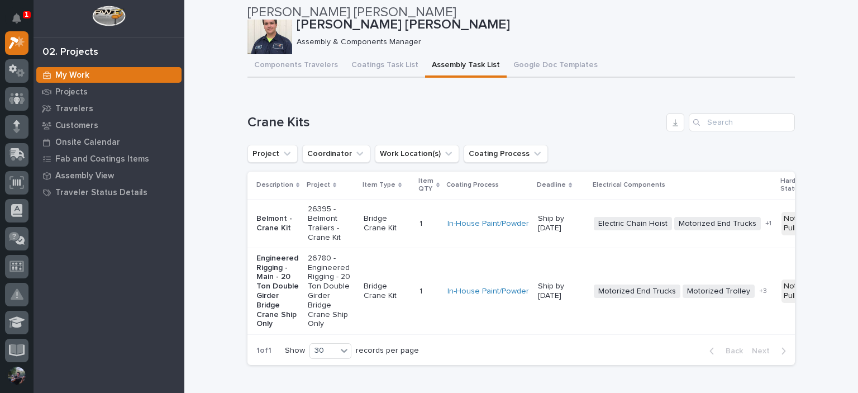
scroll to position [0, 0]
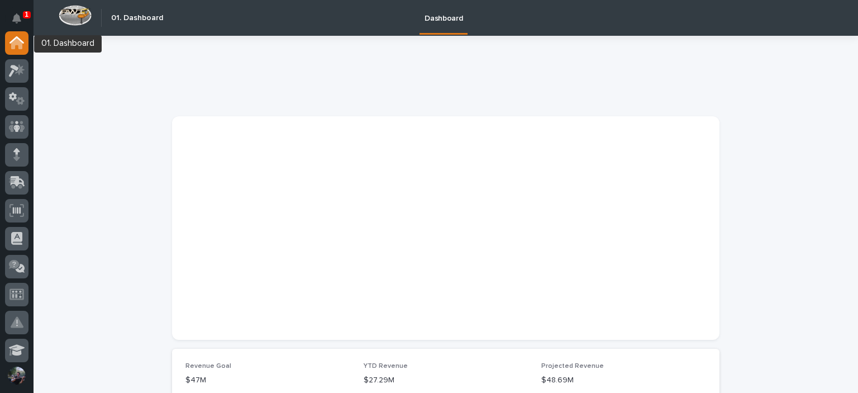
click at [20, 56] on div at bounding box center [16, 45] width 23 height 28
click at [16, 67] on icon at bounding box center [14, 71] width 10 height 12
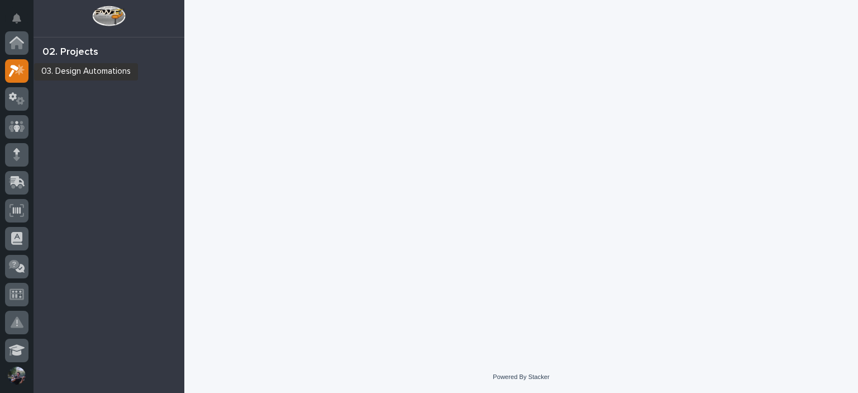
scroll to position [28, 0]
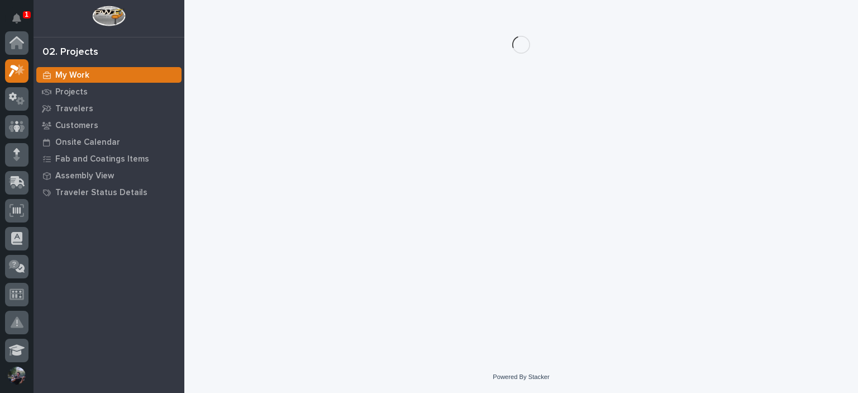
scroll to position [28, 0]
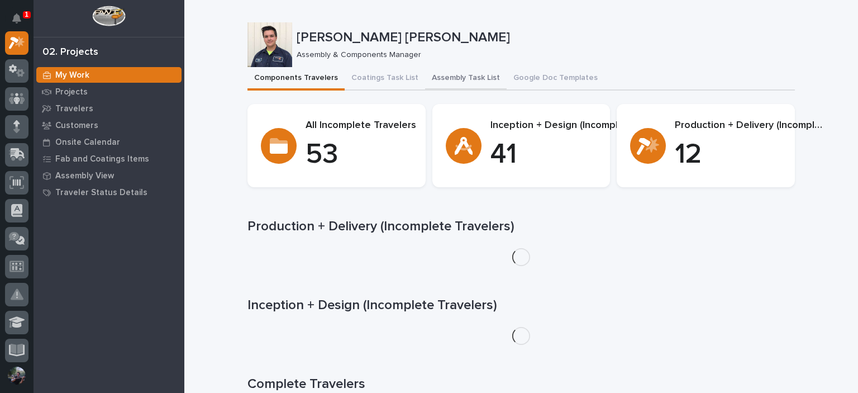
click at [438, 80] on button "Assembly Task List" at bounding box center [466, 78] width 82 height 23
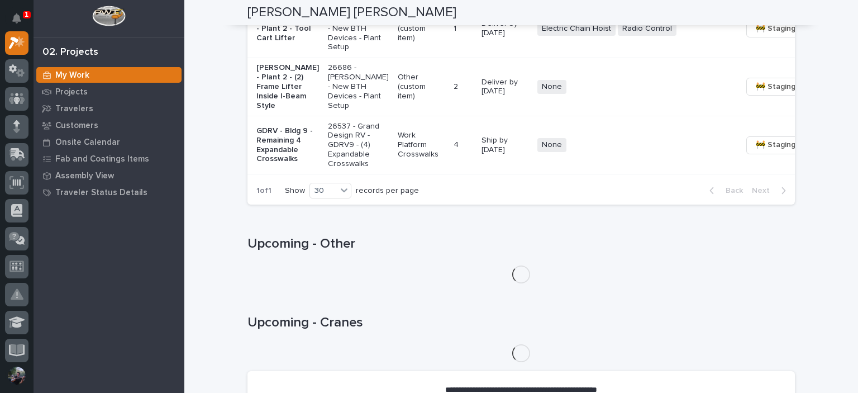
scroll to position [1191, 0]
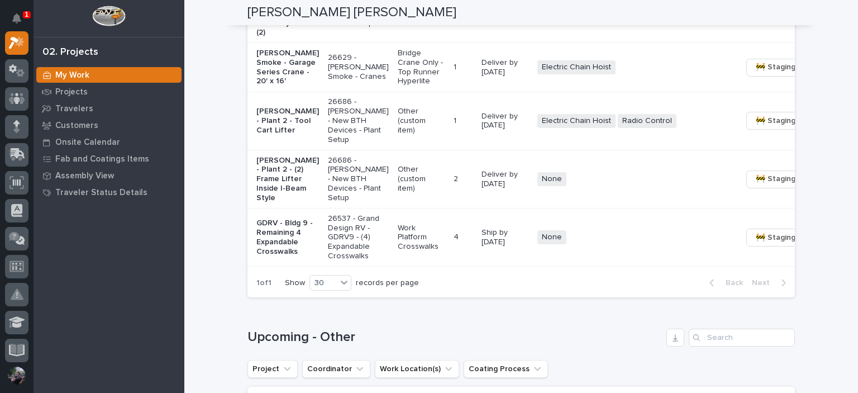
click at [290, 86] on p "Chiasson Smoke - Garage Series Crane - 20' x 16'" at bounding box center [287, 67] width 63 height 37
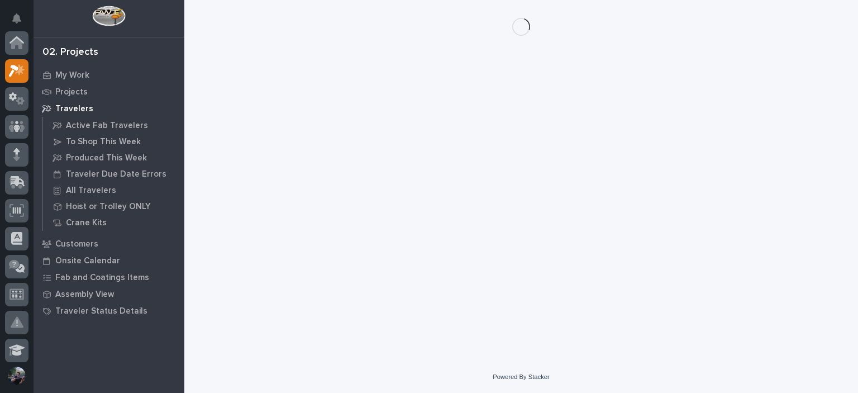
scroll to position [28, 0]
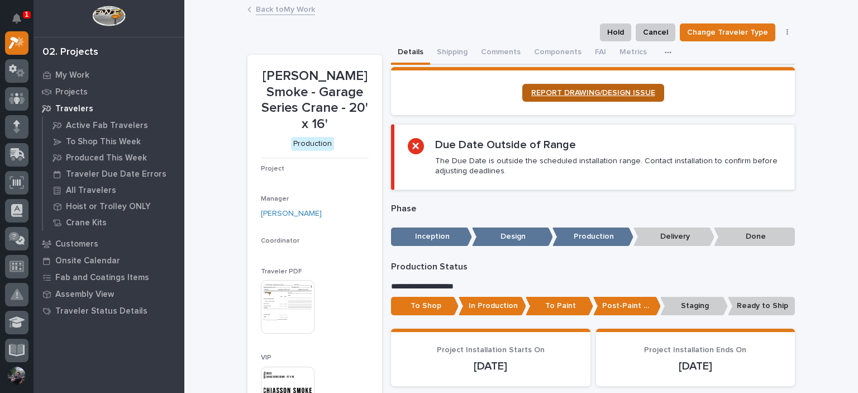
click at [536, 92] on span "REPORT DRAWING/DESIGN ISSUE" at bounding box center [593, 93] width 124 height 8
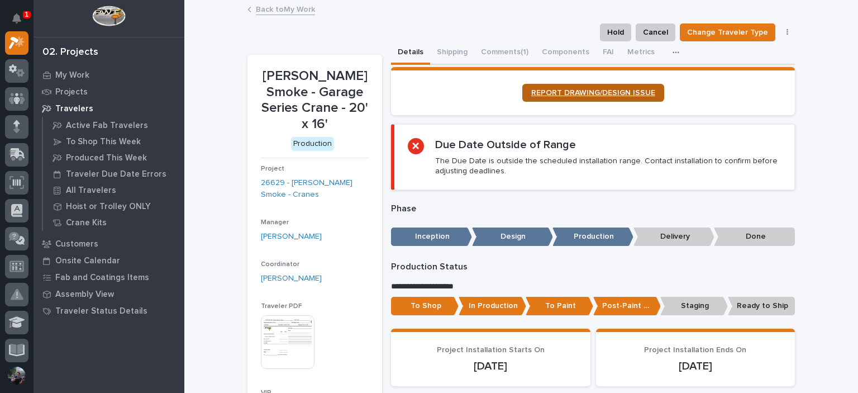
click at [551, 97] on link "REPORT DRAWING/DESIGN ISSUE" at bounding box center [593, 93] width 142 height 18
click at [359, 39] on div "Hold Cancel Change Traveler Type Regenerate PDF Generate VIP" at bounding box center [520, 32] width 547 height 18
click at [21, 19] on icon "Notifications" at bounding box center [16, 18] width 9 height 10
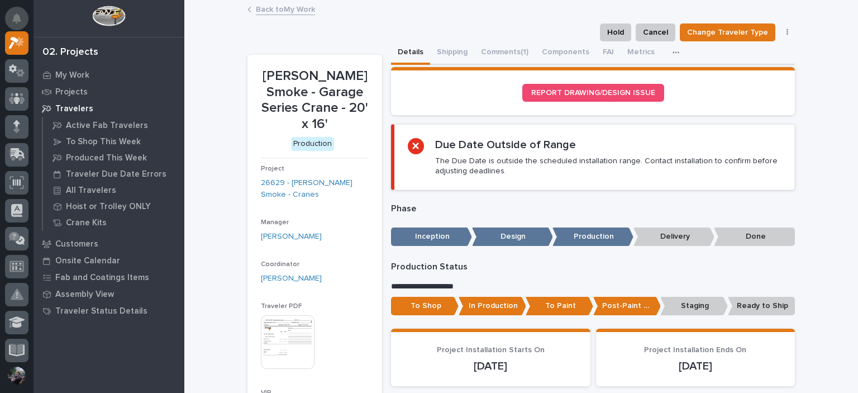
click at [6, 20] on button "Notifications" at bounding box center [16, 18] width 23 height 23
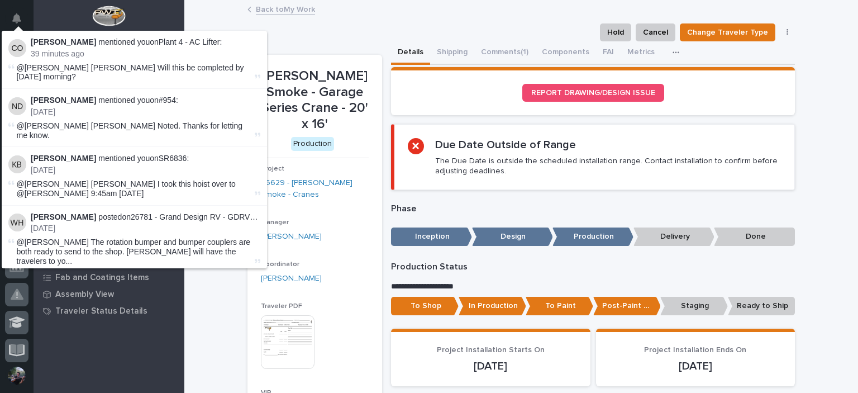
click at [196, 8] on div "Back to My Work" at bounding box center [521, 10] width 674 height 16
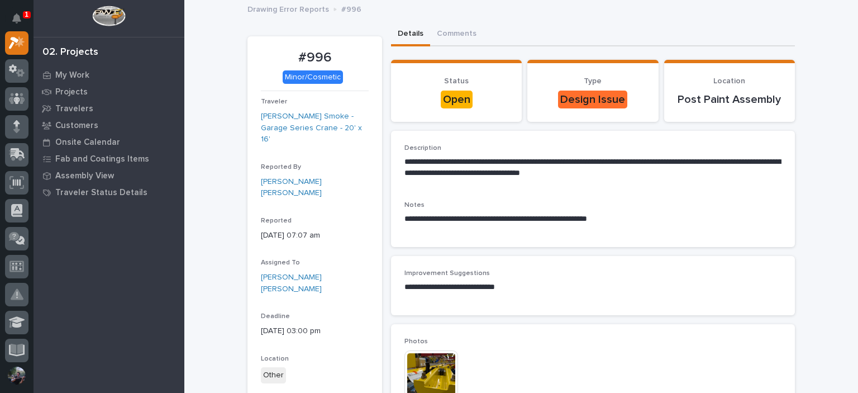
scroll to position [260, 0]
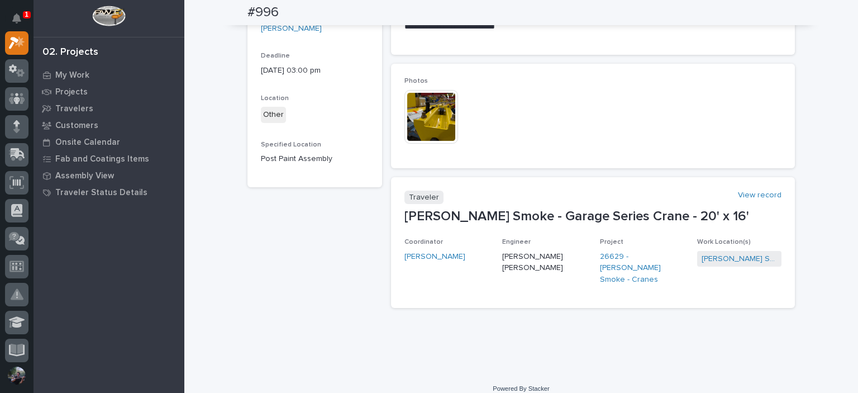
click at [428, 125] on img at bounding box center [431, 117] width 54 height 54
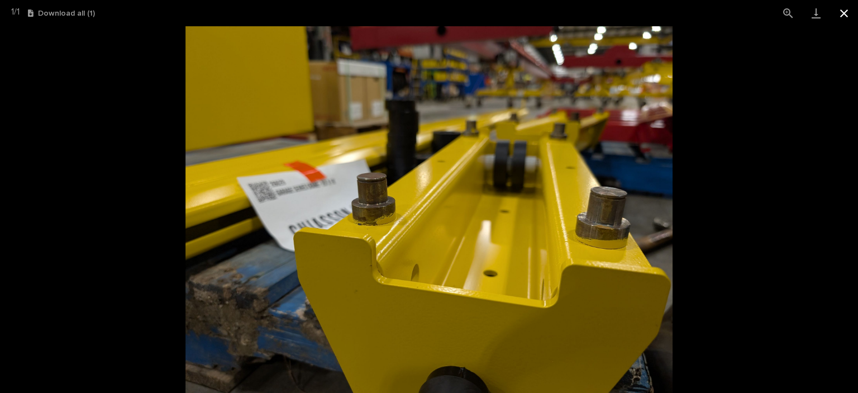
click at [837, 15] on button "Close gallery" at bounding box center [844, 13] width 28 height 26
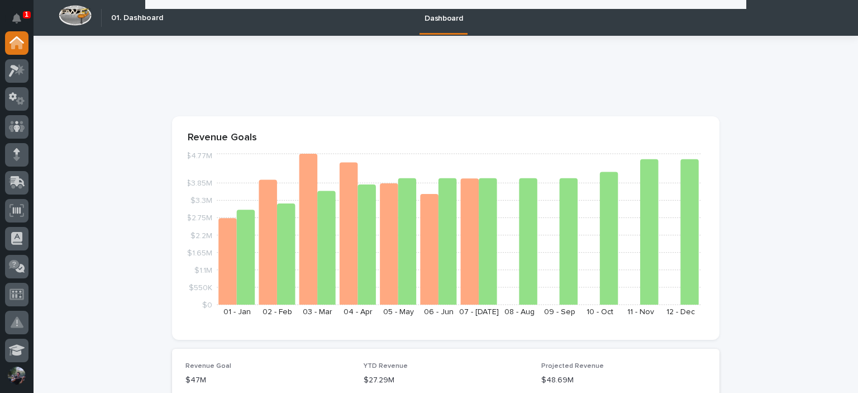
scroll to position [968, 0]
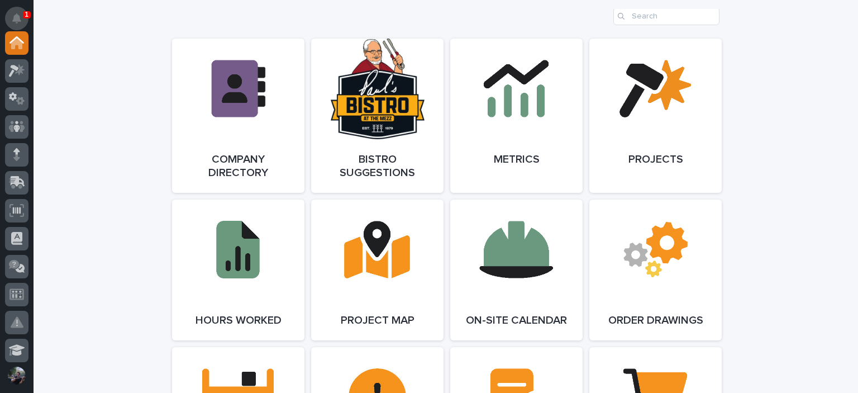
click at [20, 18] on icon "Notifications" at bounding box center [16, 18] width 9 height 10
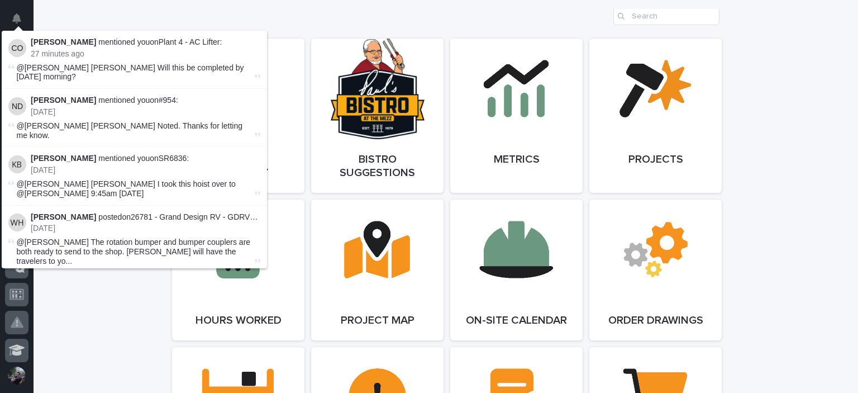
click at [103, 16] on div "**********" at bounding box center [446, 338] width 824 height 2541
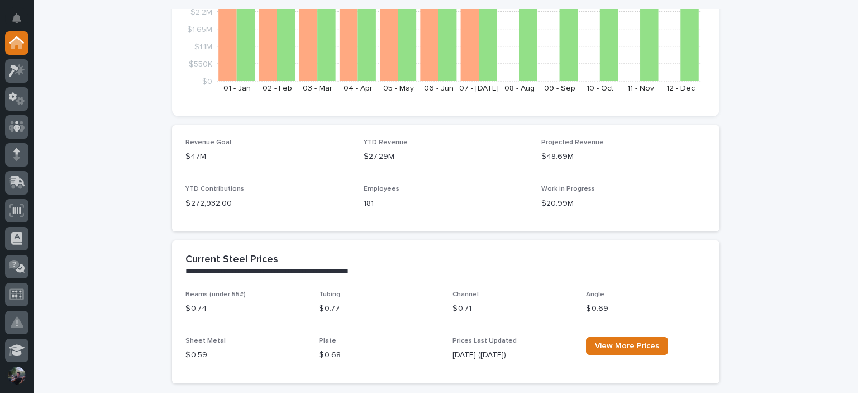
scroll to position [0, 0]
